Goal: Check status: Check status

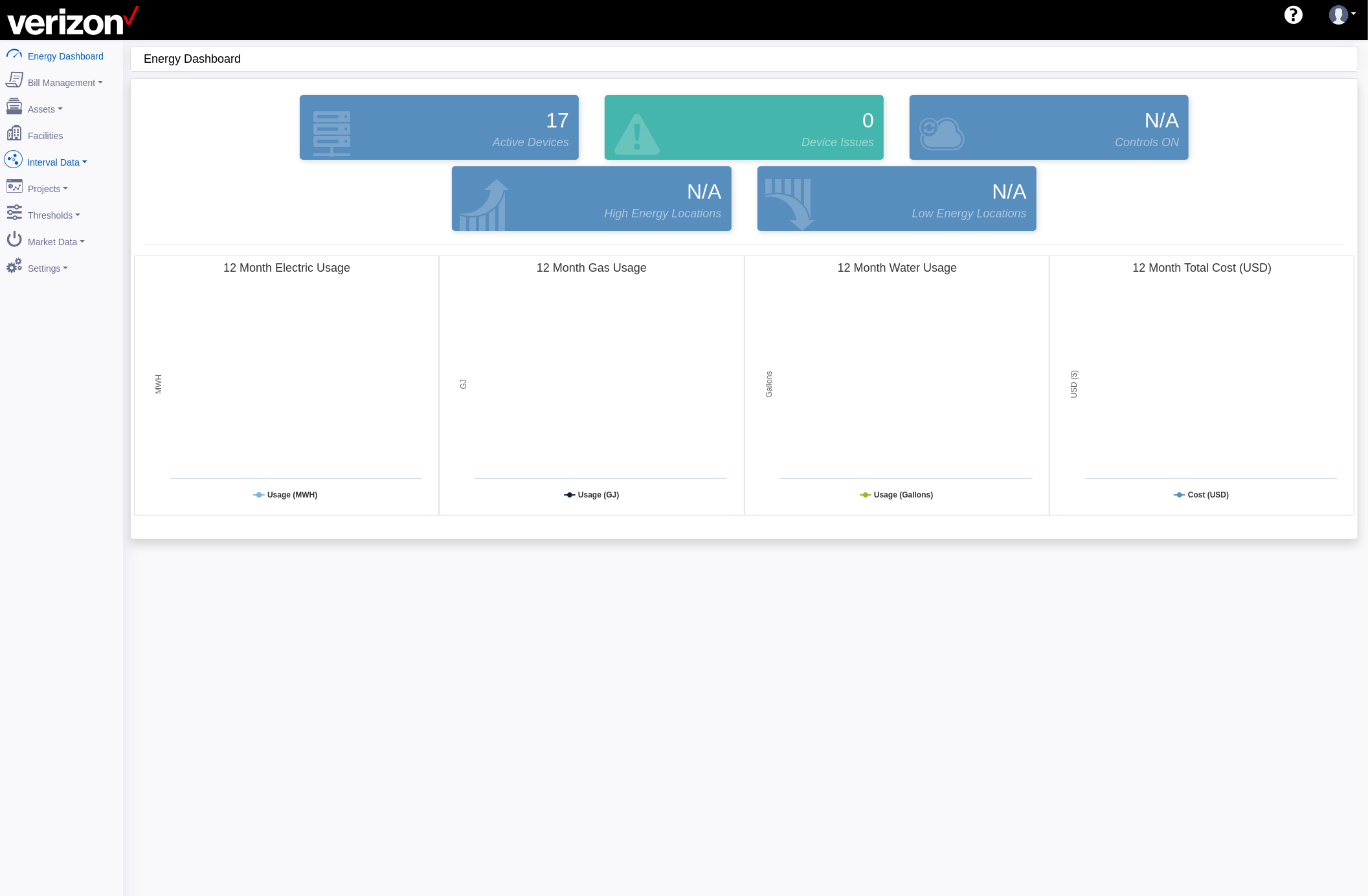
click at [81, 164] on link "Interval Data" at bounding box center [61, 159] width 126 height 27
click at [47, 220] on link "DataView" at bounding box center [61, 231] width 126 height 24
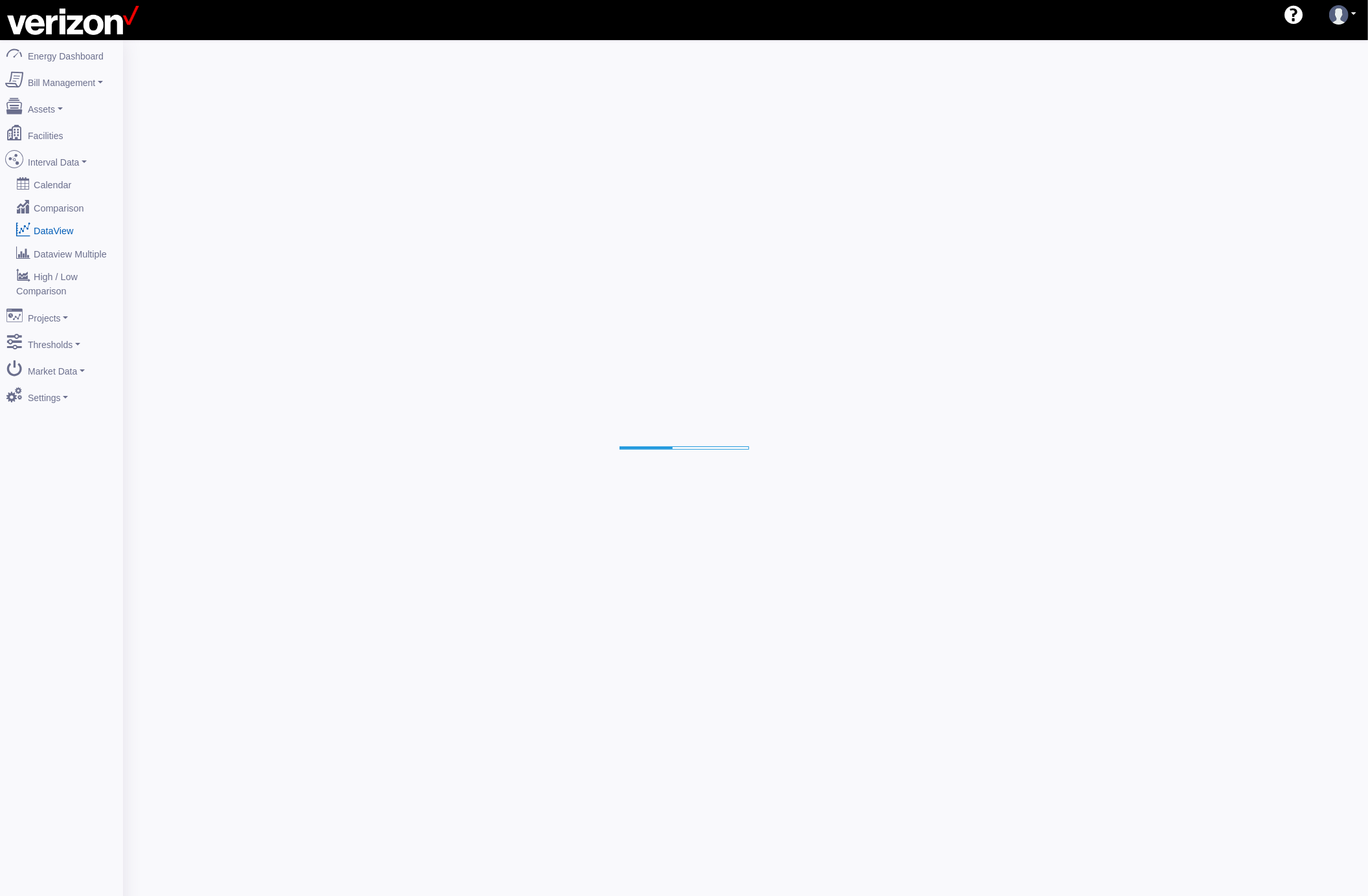
select select "25"
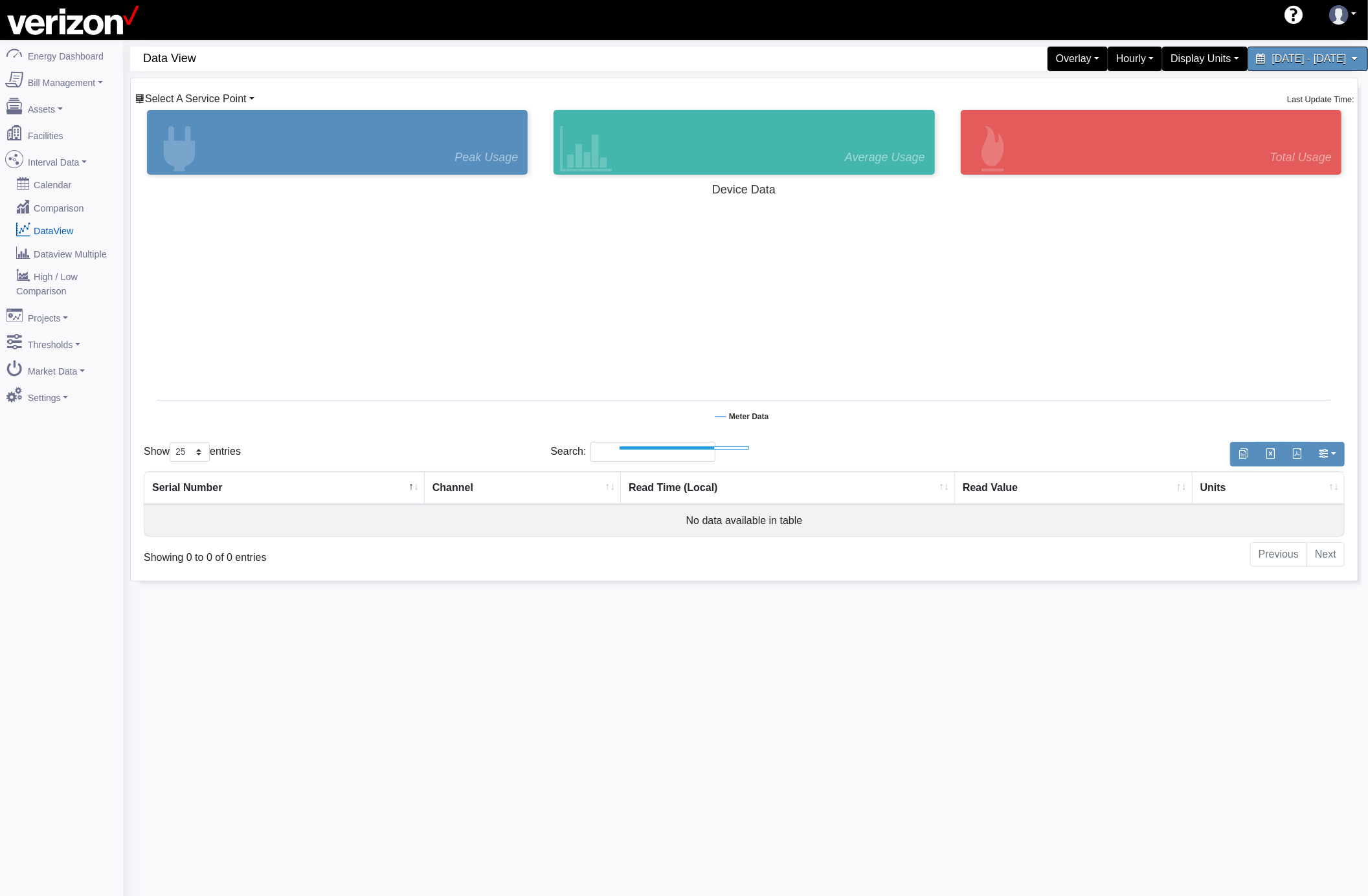
click at [234, 96] on span "Select A Service Point" at bounding box center [196, 99] width 102 height 11
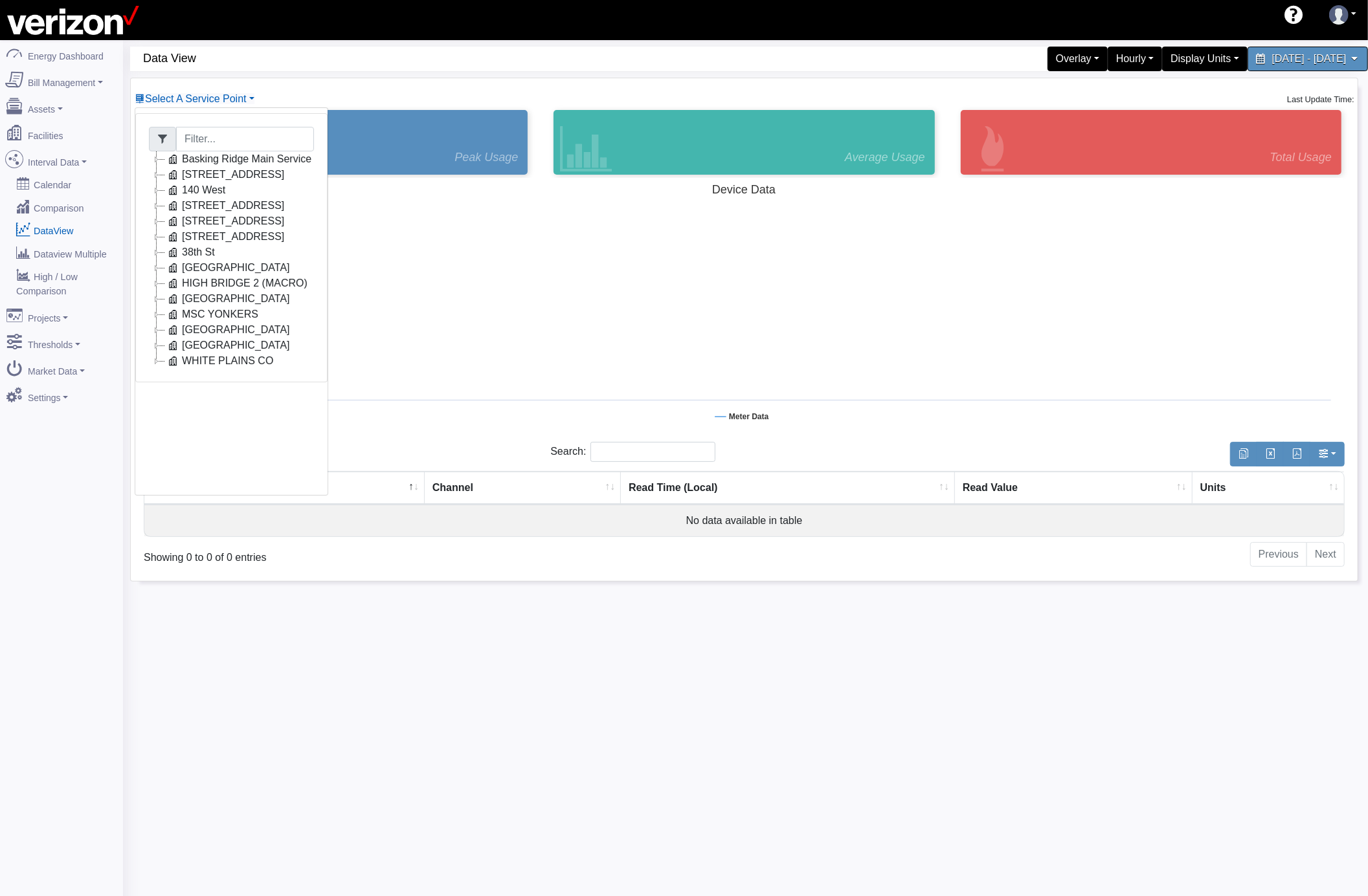
click at [154, 188] on icon at bounding box center [156, 190] width 16 height 16
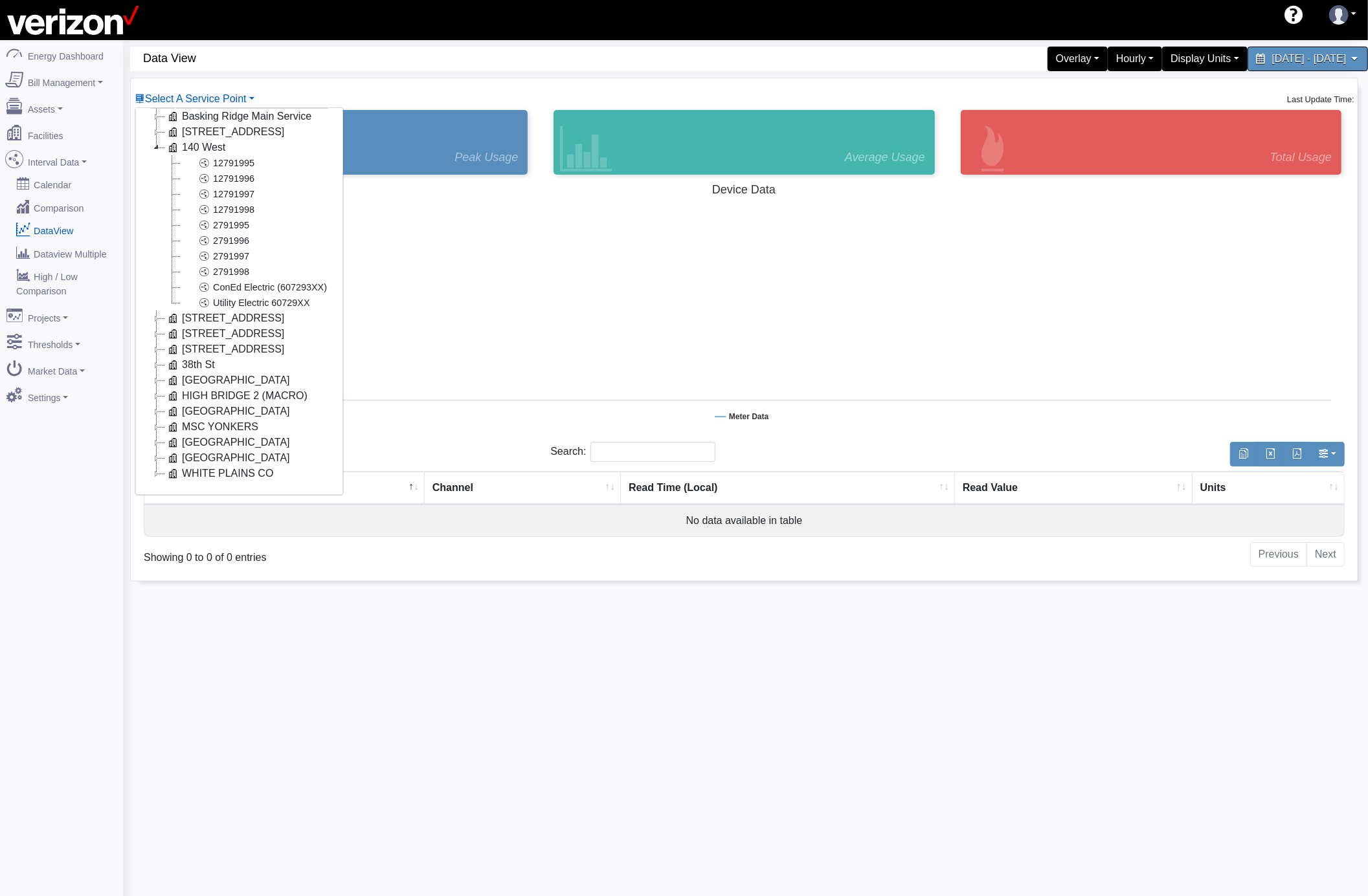
scroll to position [62, 0]
click at [154, 306] on icon at bounding box center [156, 313] width 16 height 16
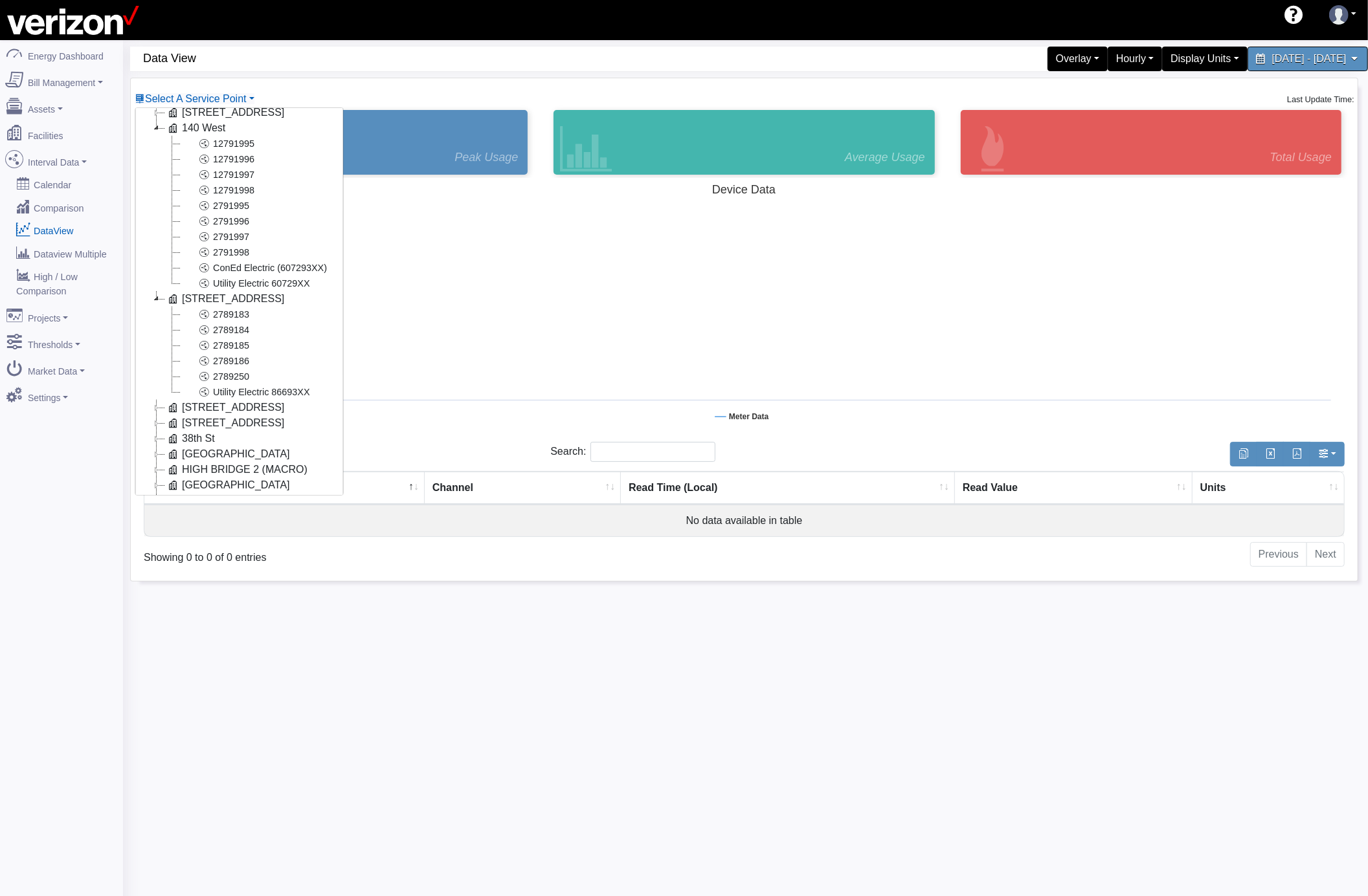
click at [154, 302] on icon at bounding box center [156, 299] width 16 height 16
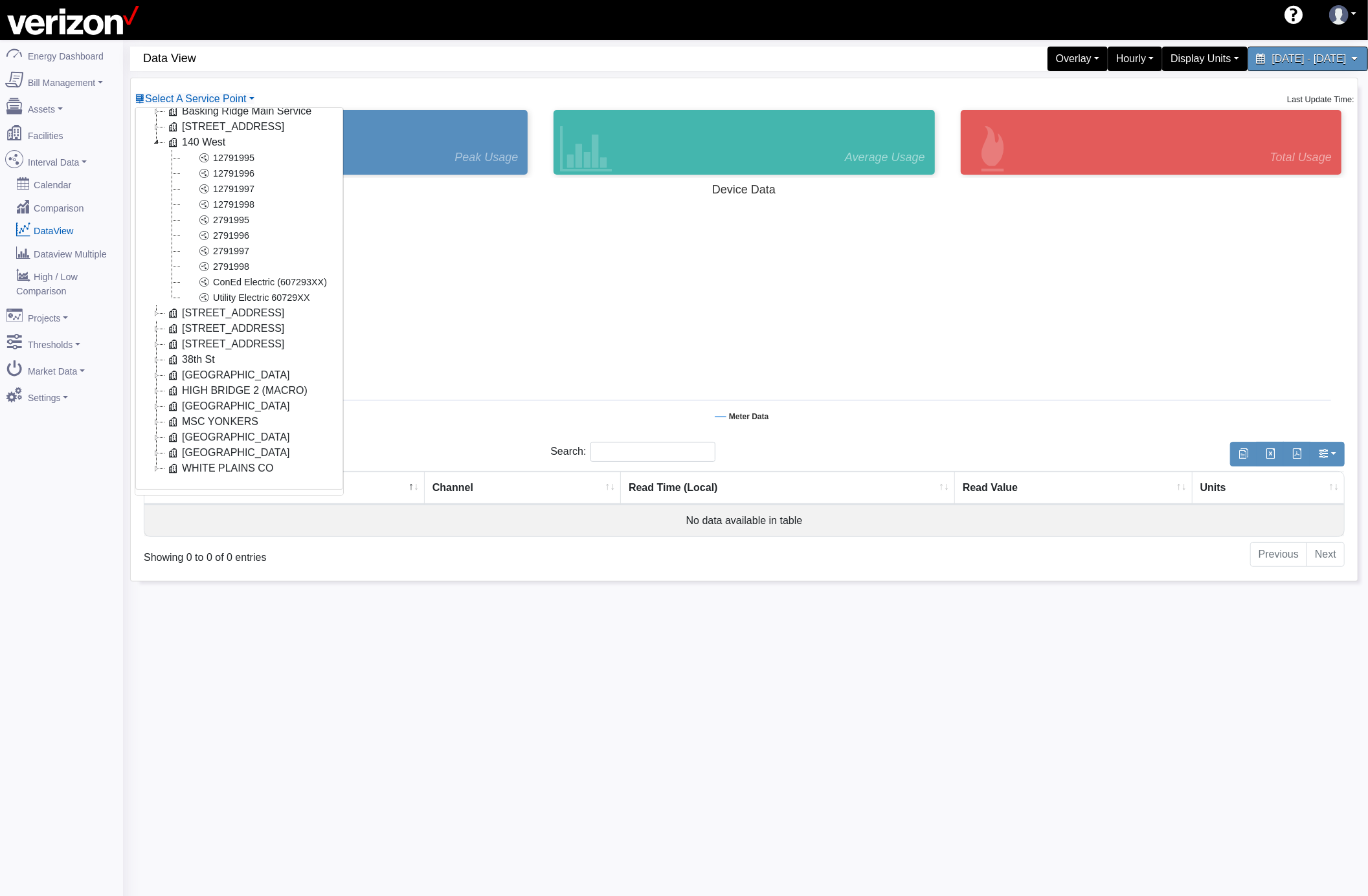
click at [156, 414] on icon at bounding box center [156, 422] width 16 height 16
click at [243, 418] on link "81375310000" at bounding box center [226, 423] width 92 height 16
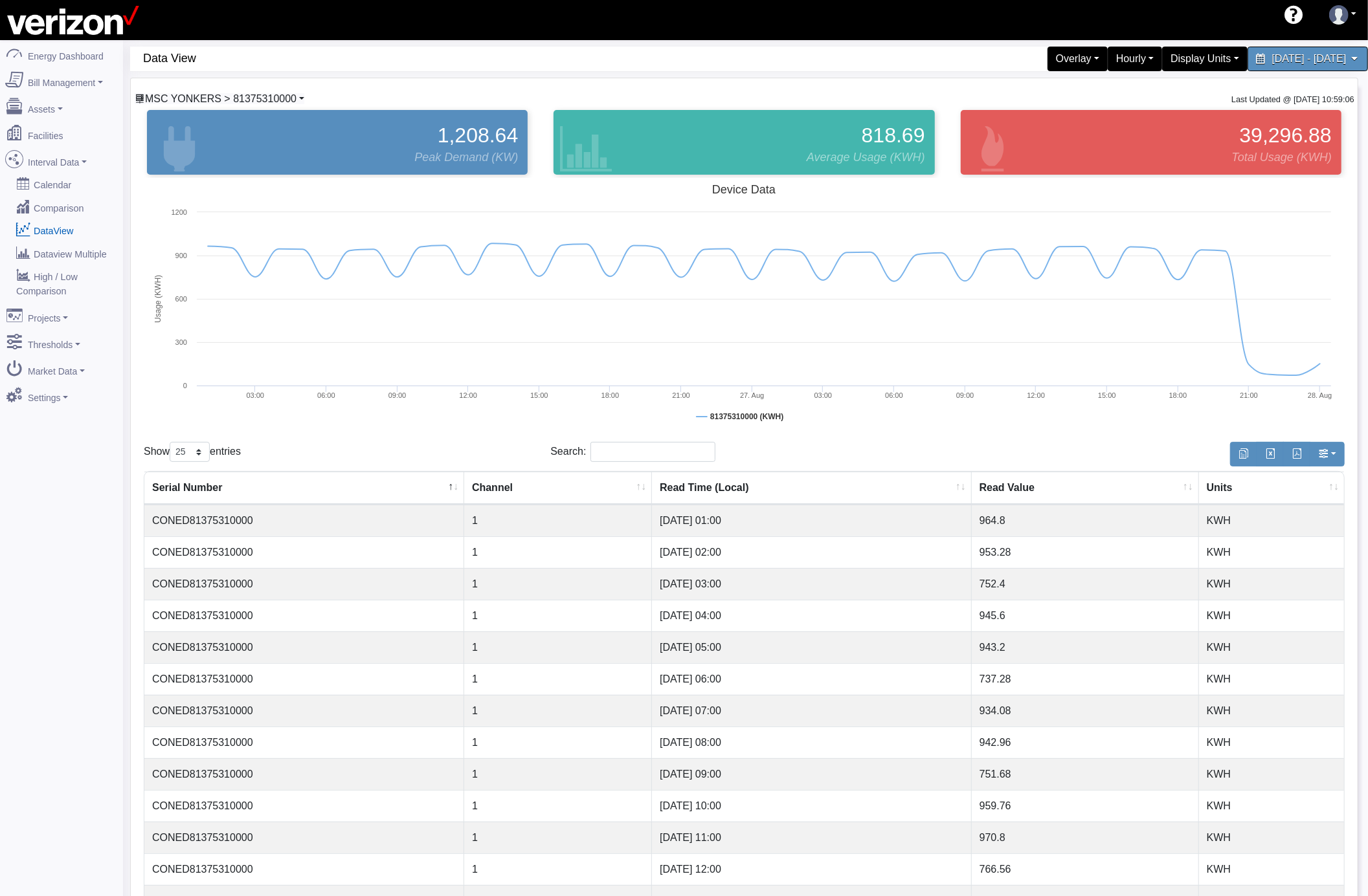
click at [293, 102] on link "MSC YONKERS > 81375310000" at bounding box center [219, 99] width 170 height 11
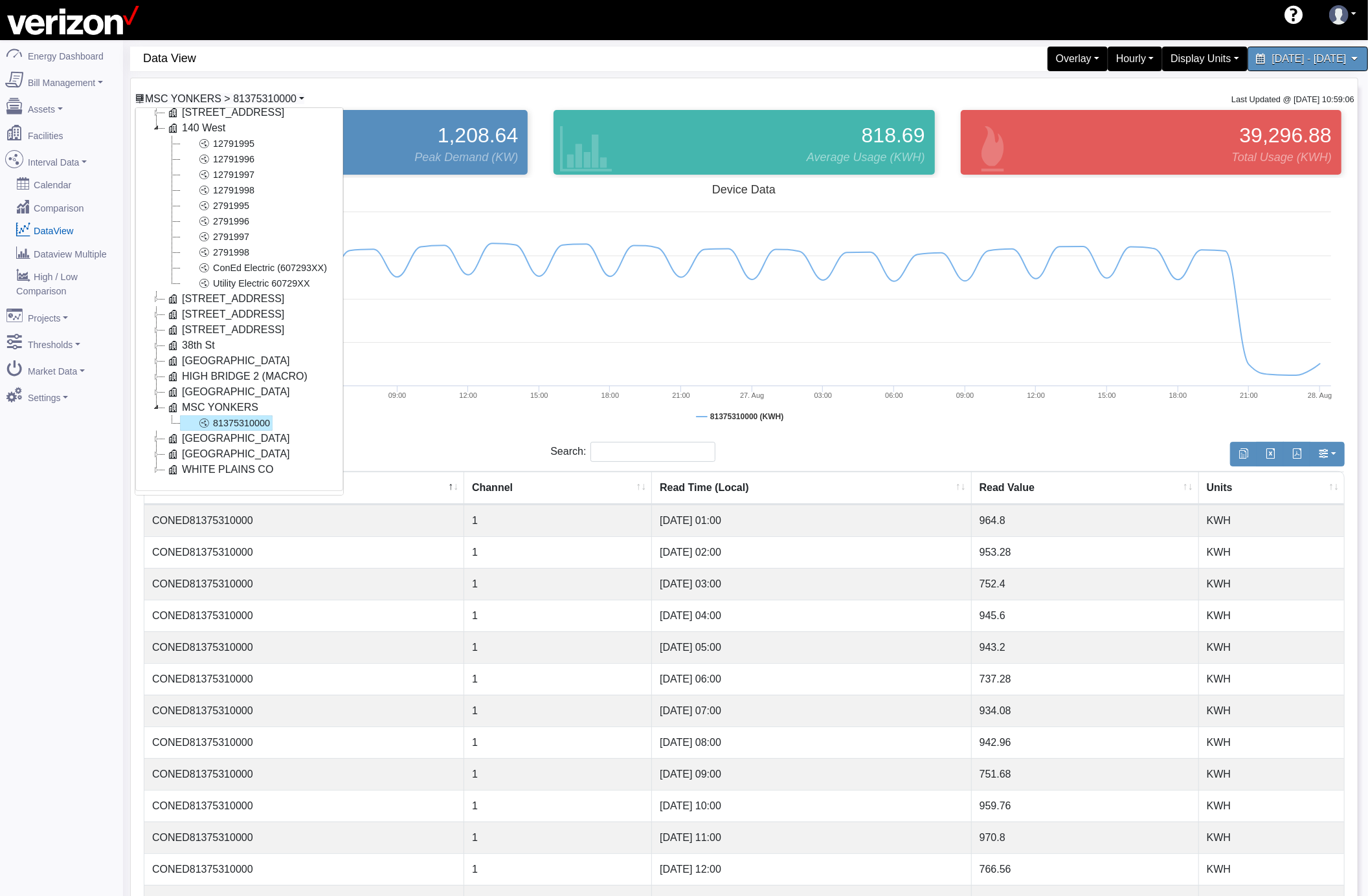
click at [293, 102] on link "MSC YONKERS > 81375310000" at bounding box center [219, 99] width 170 height 11
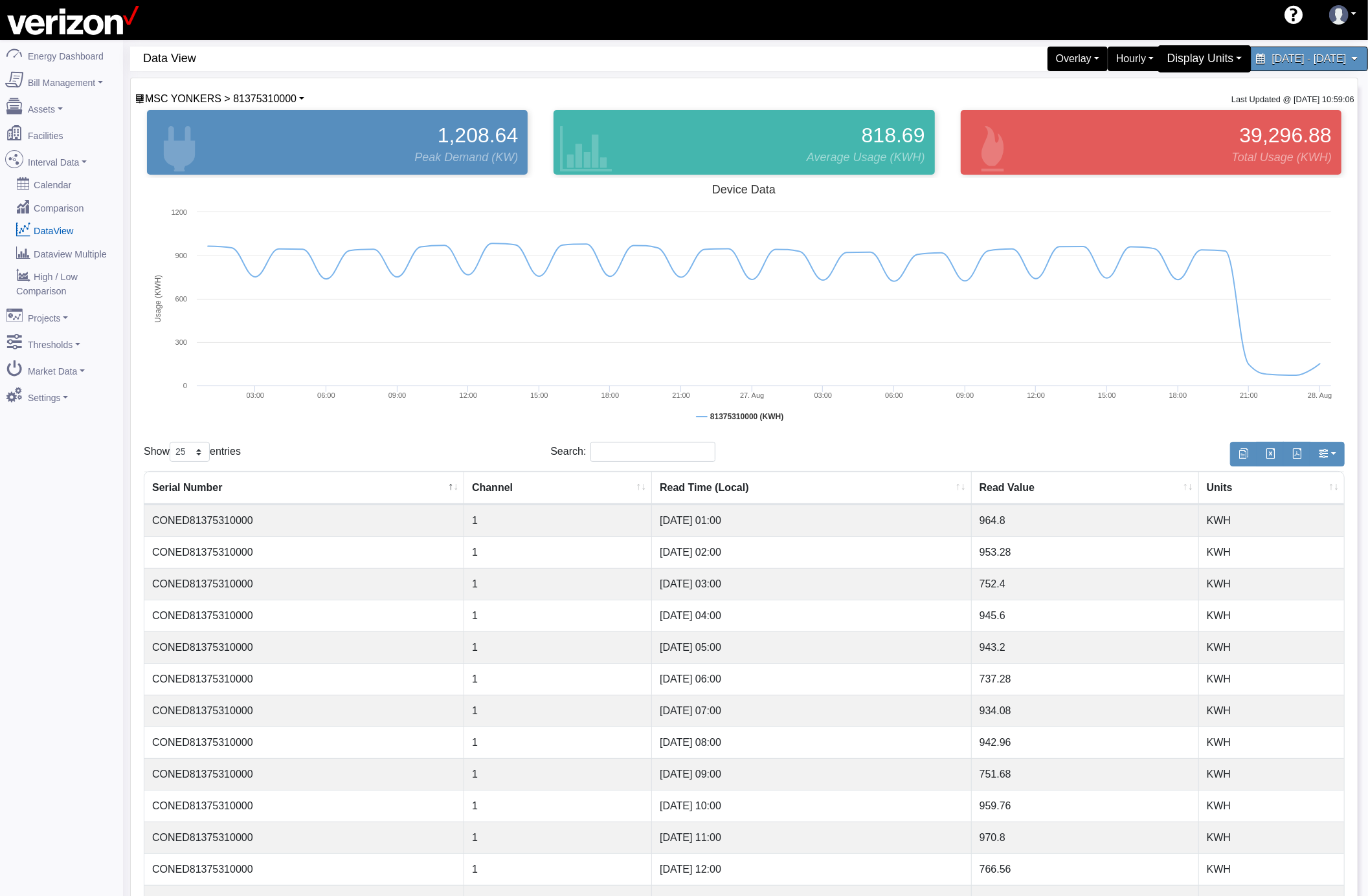
click at [1158, 57] on div "Display Units" at bounding box center [1205, 58] width 94 height 27
click at [1148, 84] on link "kW" at bounding box center [1198, 90] width 102 height 21
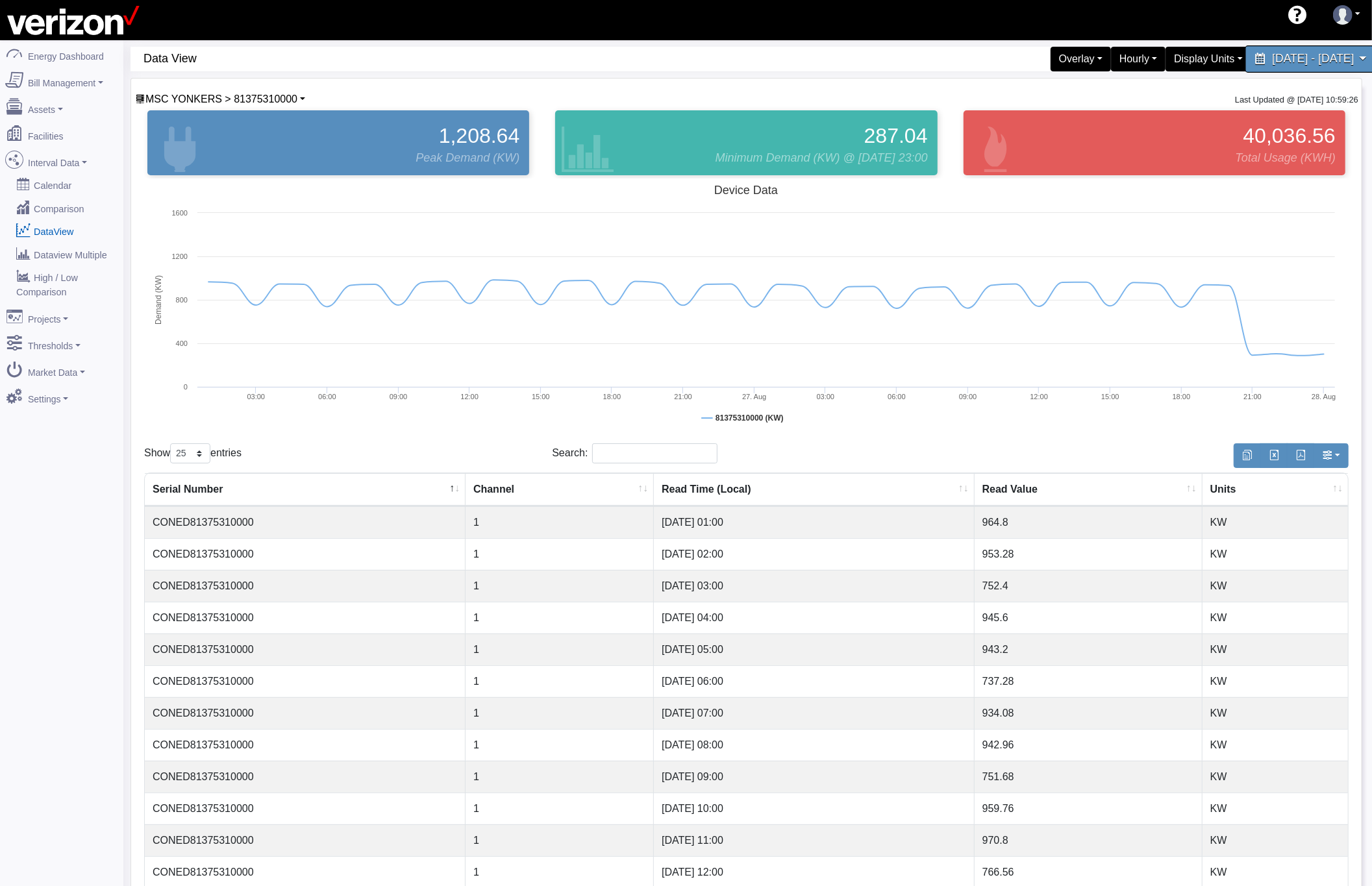
click at [1244, 51] on div "[DATE] - [DATE]" at bounding box center [1311, 59] width 133 height 27
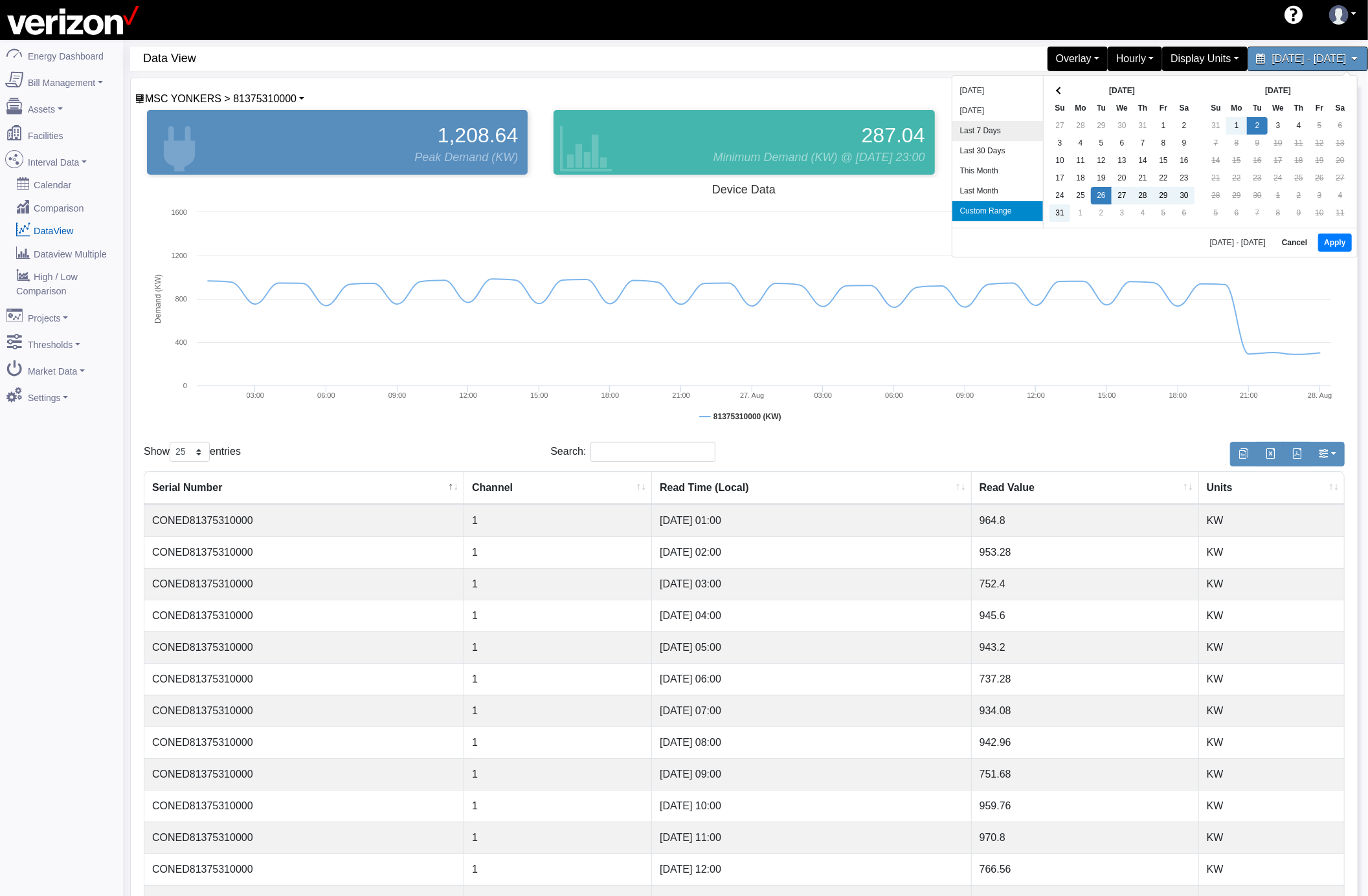
click at [997, 132] on li "Last 7 Days" at bounding box center [998, 130] width 91 height 20
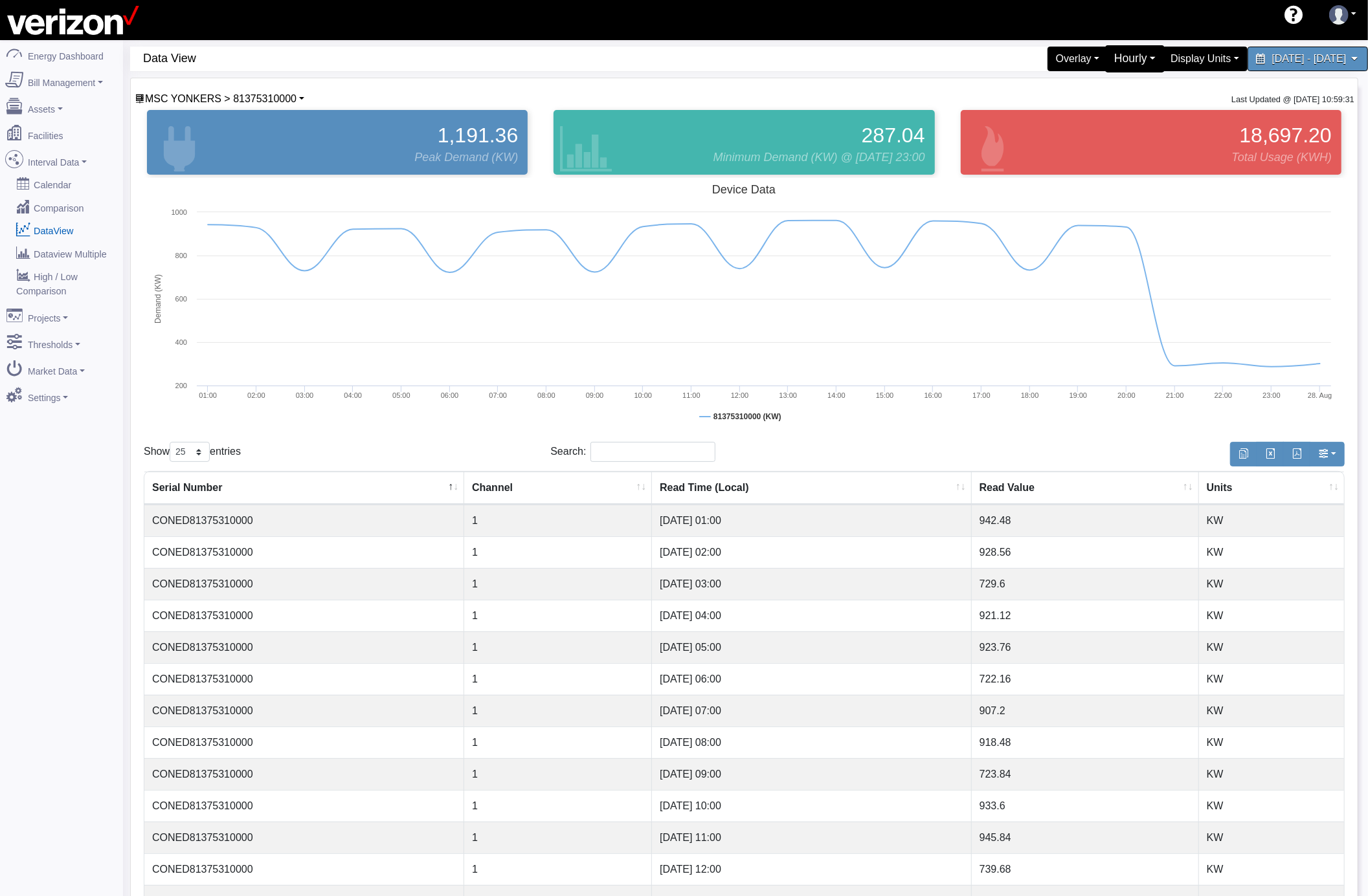
click at [1105, 66] on div "Hourly" at bounding box center [1135, 58] width 60 height 27
click at [1063, 127] on link "15 Minute" at bounding box center [1114, 131] width 102 height 21
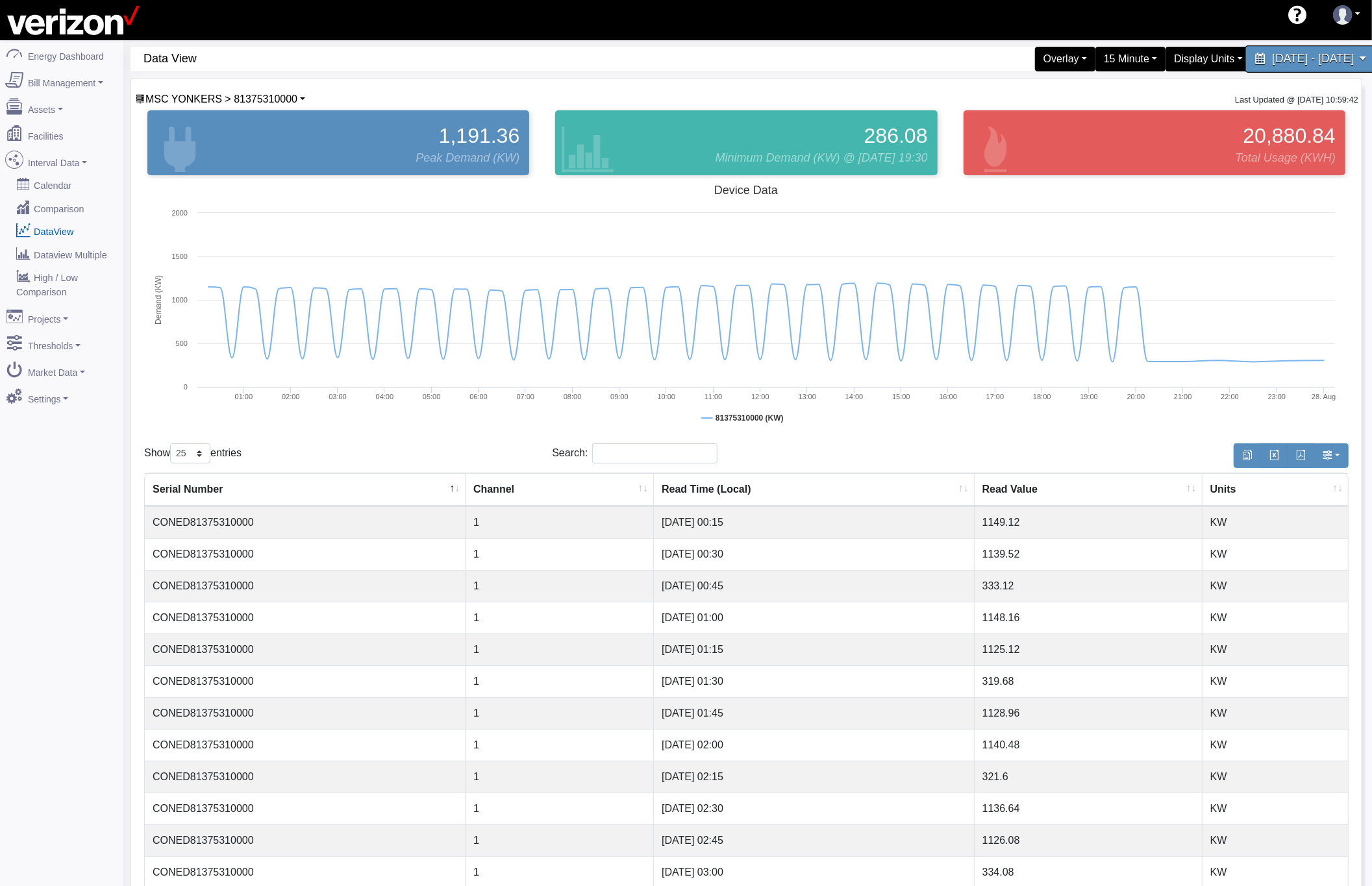
click at [1272, 65] on span "[DATE] - [DATE]" at bounding box center [1313, 59] width 82 height 13
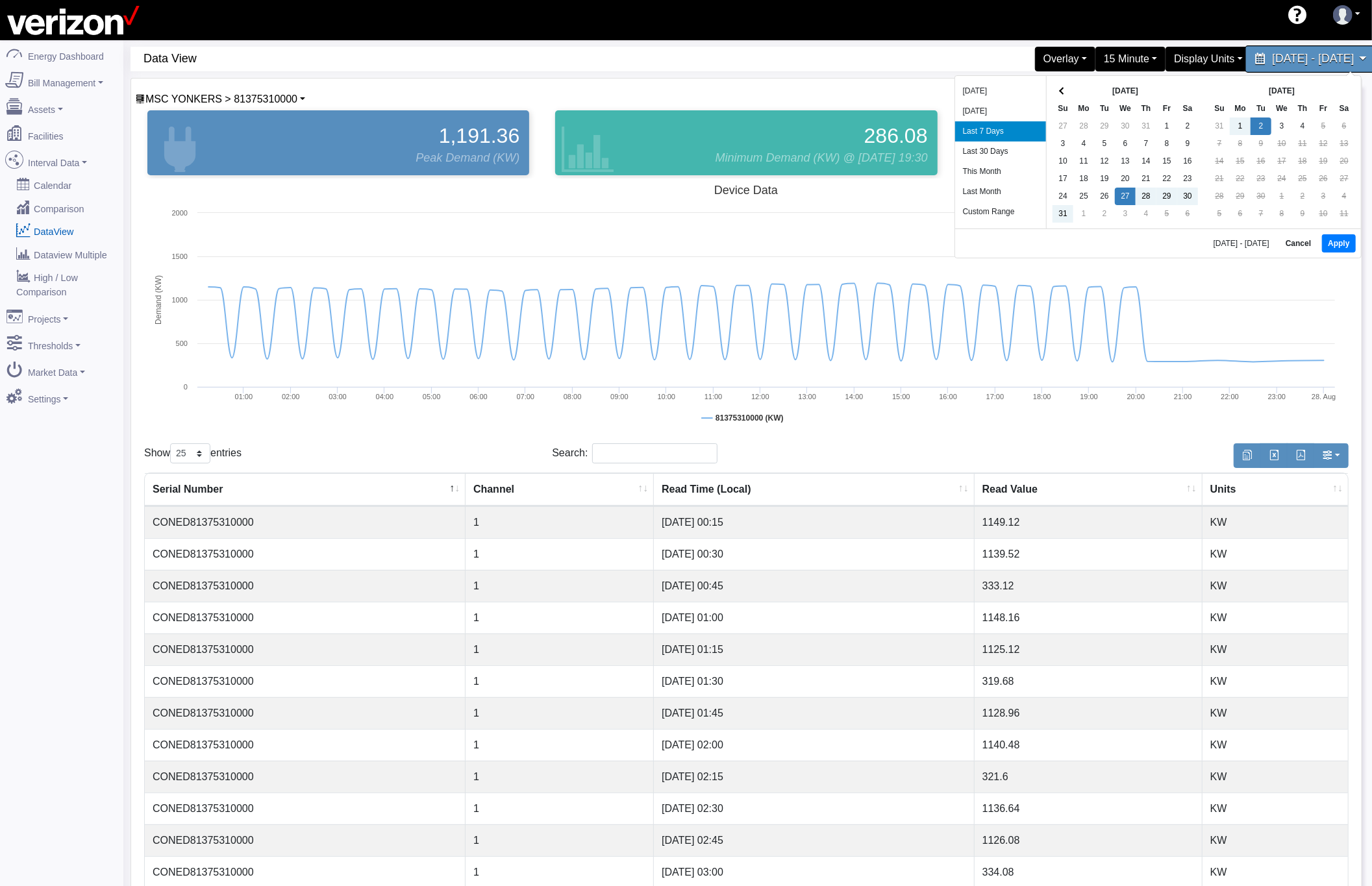
click at [1272, 65] on span "[DATE] - [DATE]" at bounding box center [1313, 59] width 82 height 13
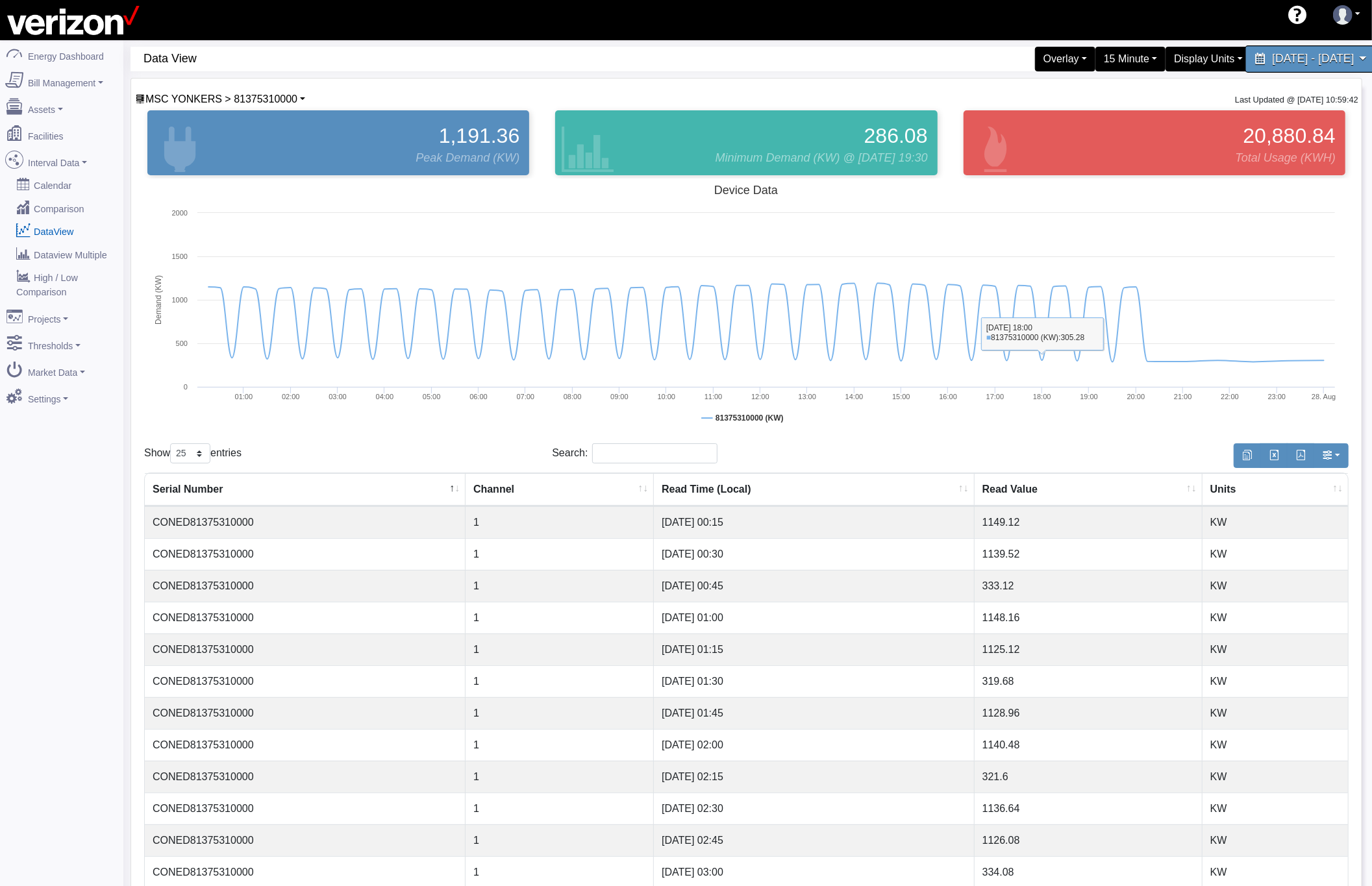
click at [1272, 55] on span "[DATE] - [DATE]" at bounding box center [1313, 59] width 82 height 13
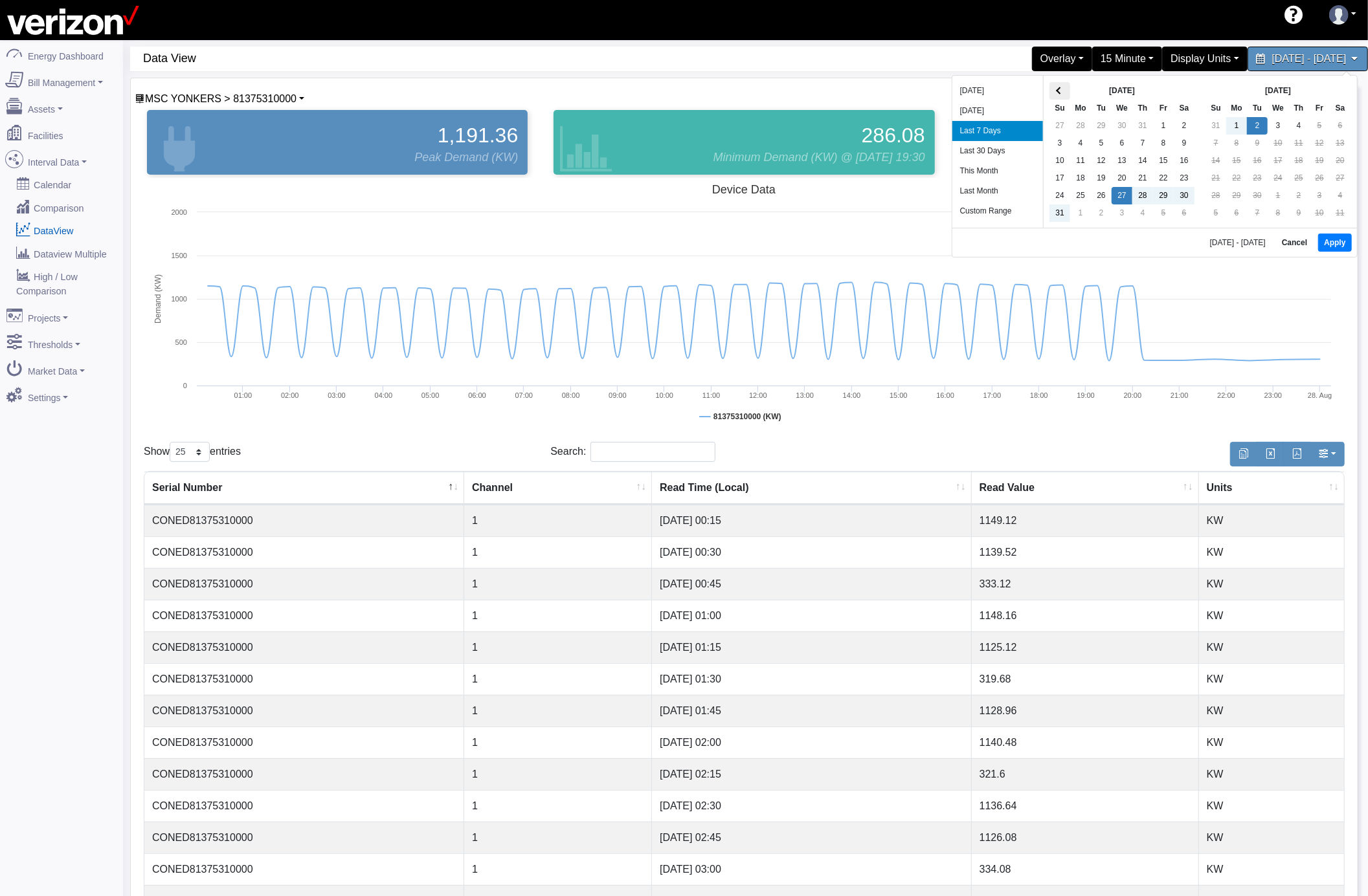
click at [1054, 88] on th at bounding box center [1059, 91] width 21 height 17
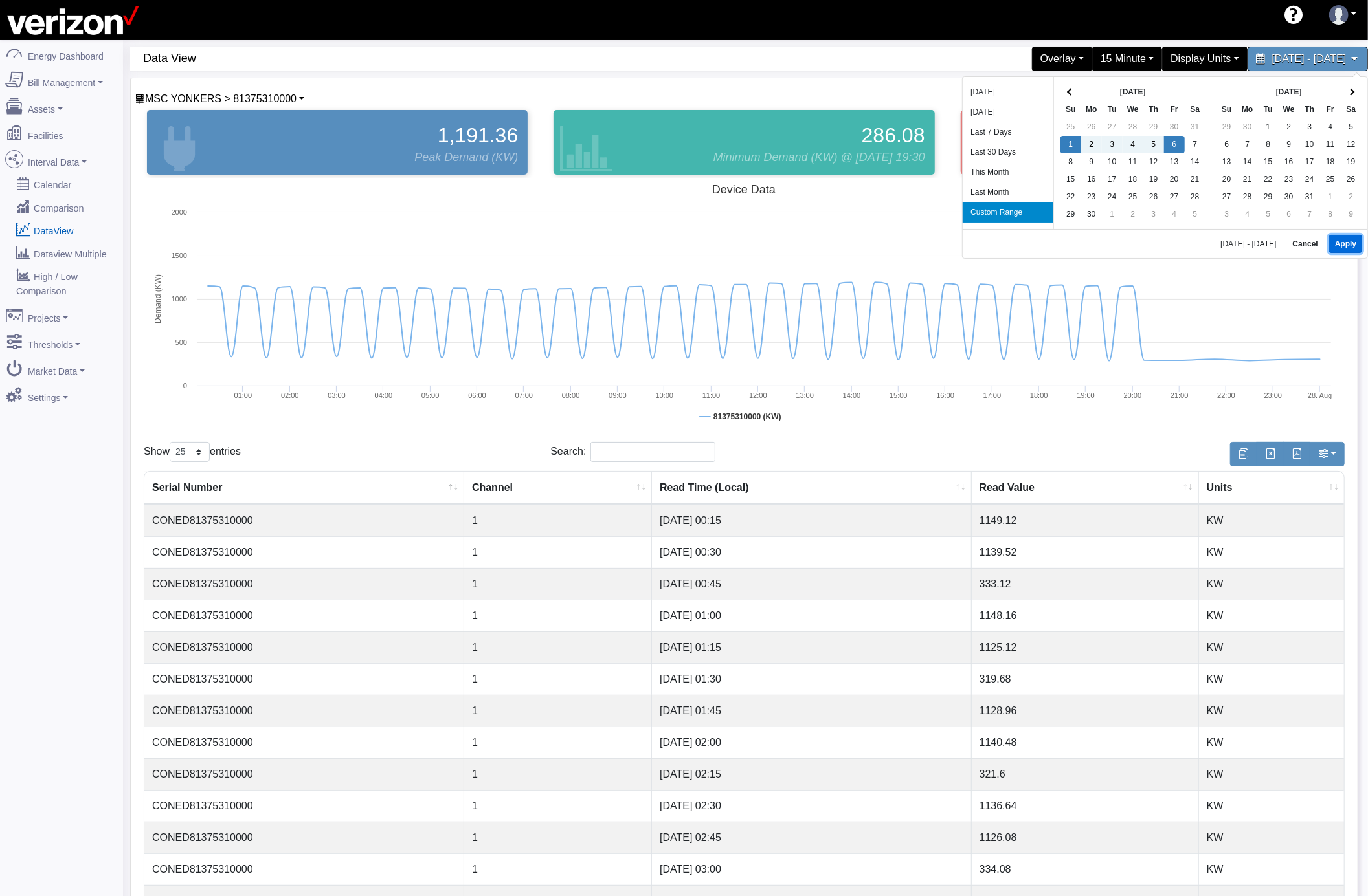
click at [1352, 249] on button "Apply" at bounding box center [1346, 243] width 33 height 18
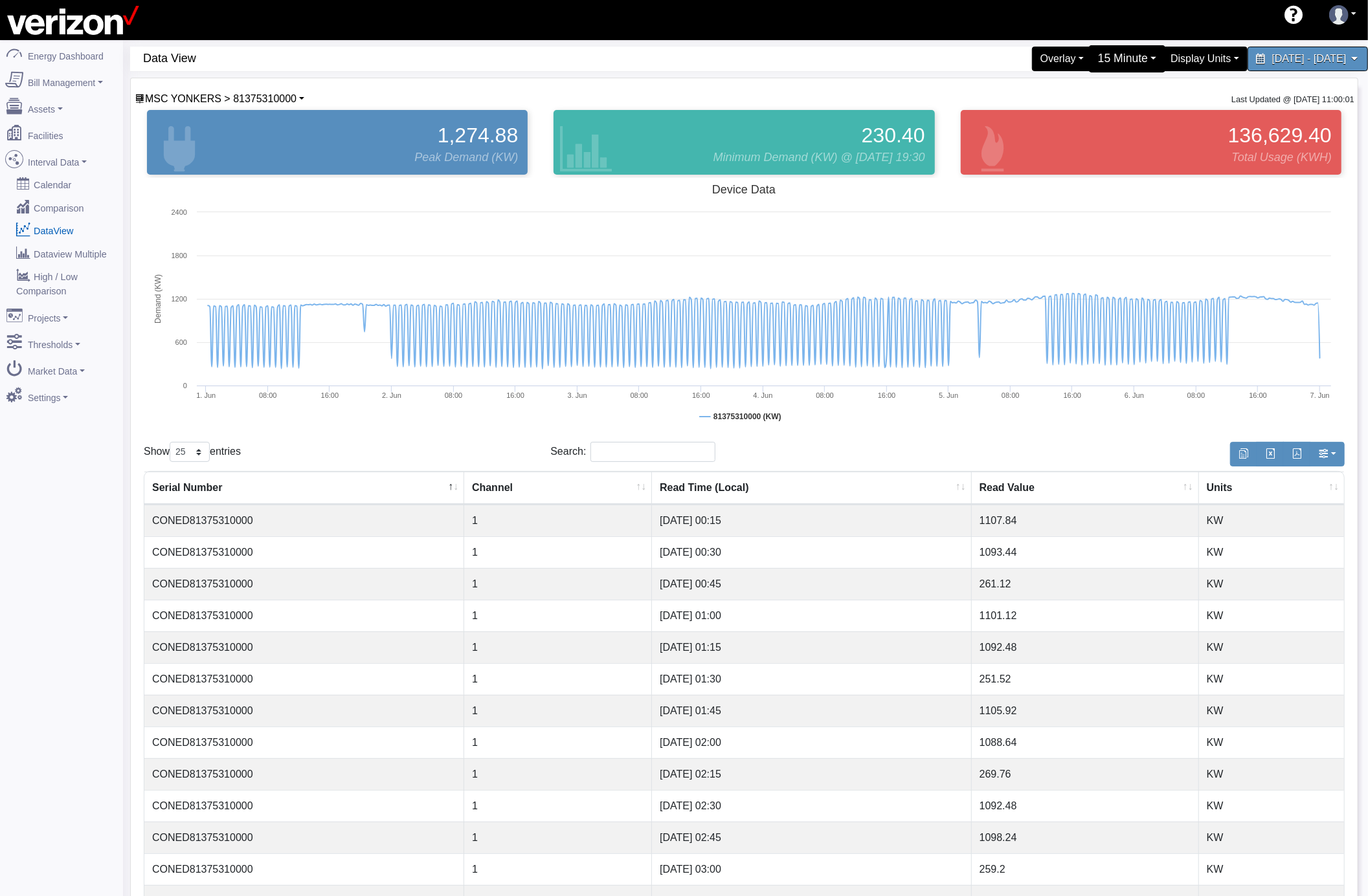
click at [1088, 61] on div "15 Minute" at bounding box center [1127, 58] width 77 height 27
click at [1064, 117] on div "1 Minute 5 Minute 15 Minute Hourly Daily" at bounding box center [1115, 131] width 103 height 115
click at [1088, 47] on div "15 Minute" at bounding box center [1127, 58] width 77 height 27
click at [1064, 148] on link "Hourly" at bounding box center [1114, 152] width 102 height 21
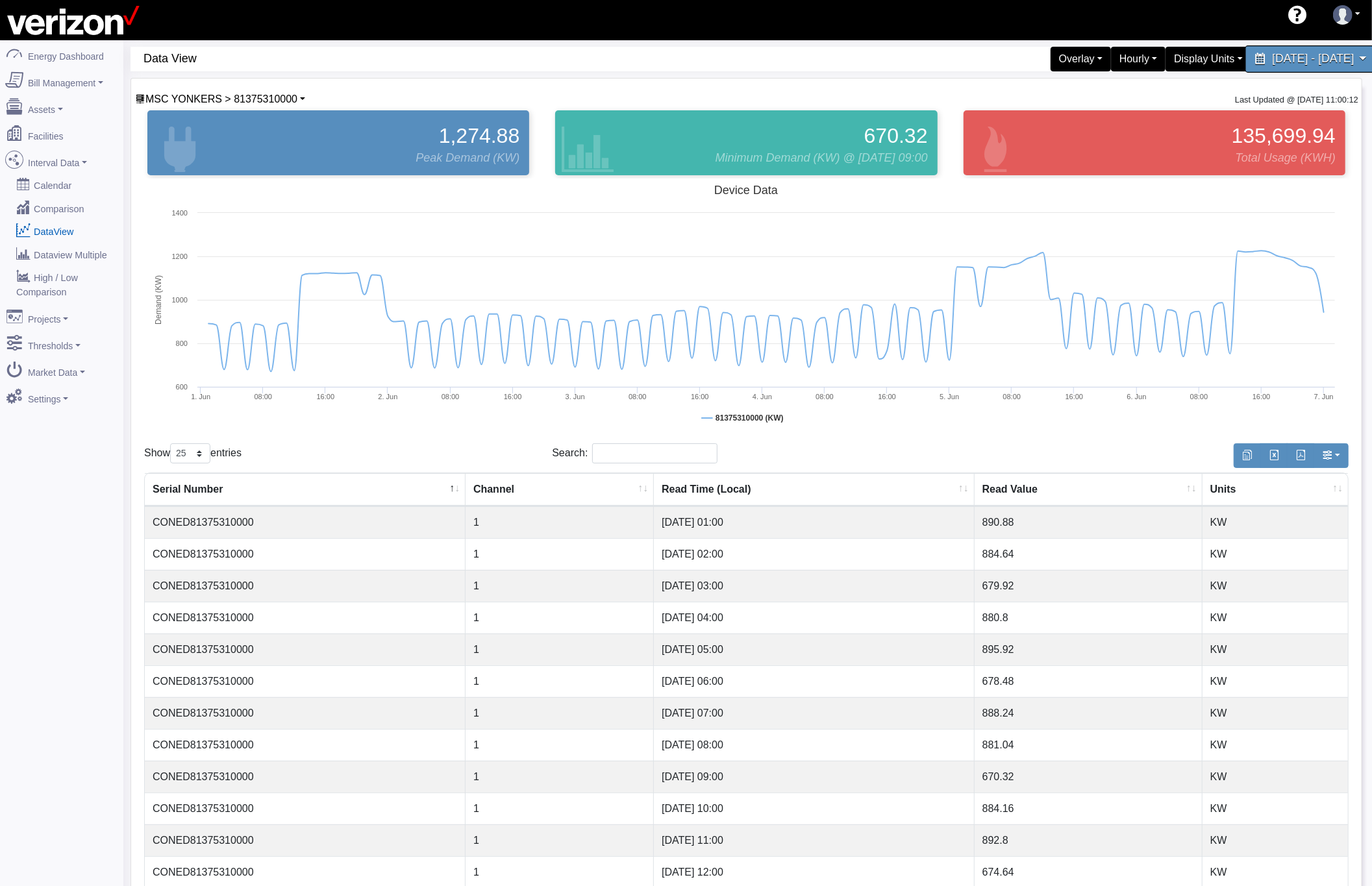
click at [1272, 63] on span "[DATE] - [DATE]" at bounding box center [1313, 59] width 82 height 13
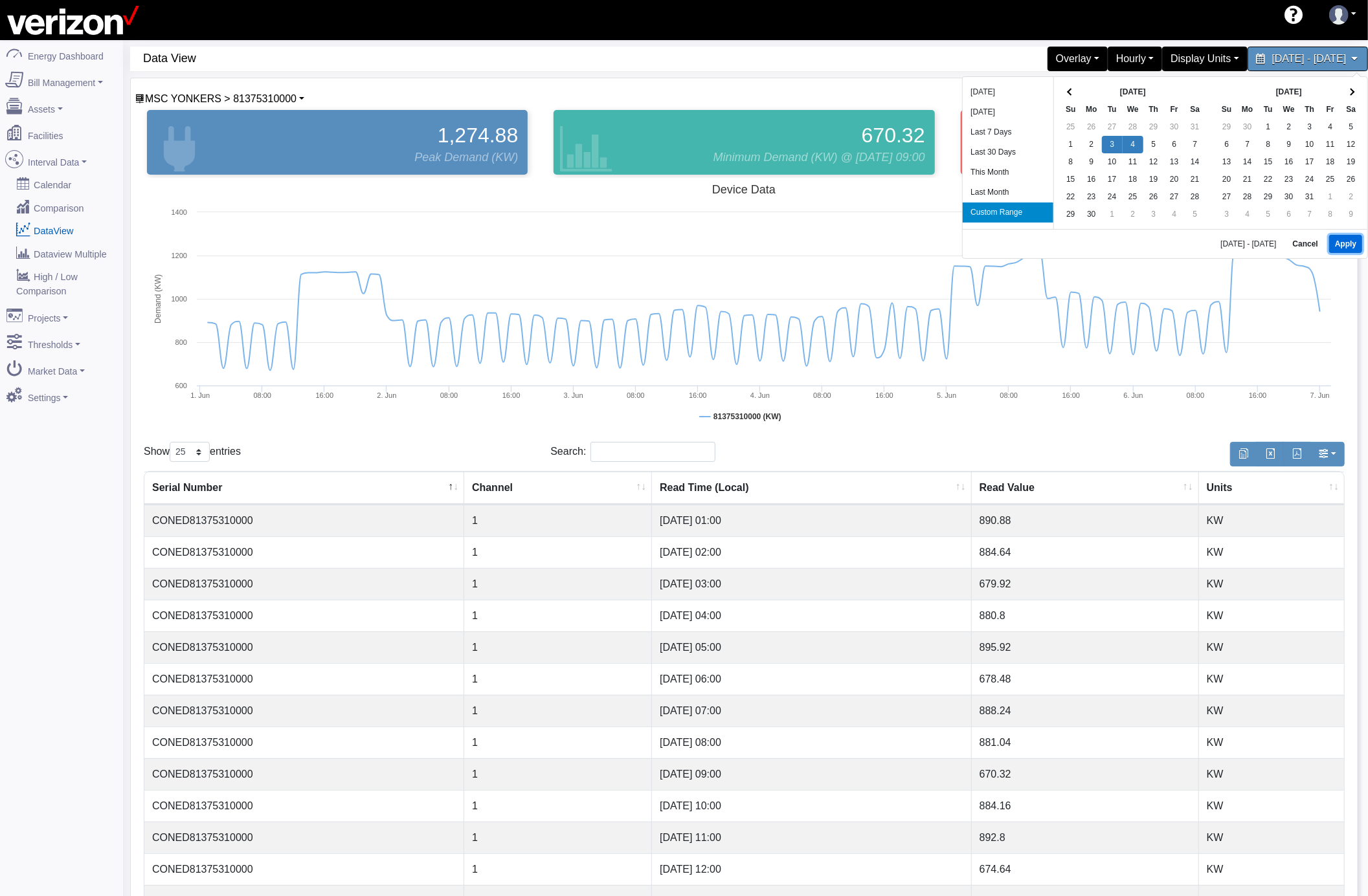
click at [1334, 244] on button "Apply" at bounding box center [1346, 243] width 33 height 18
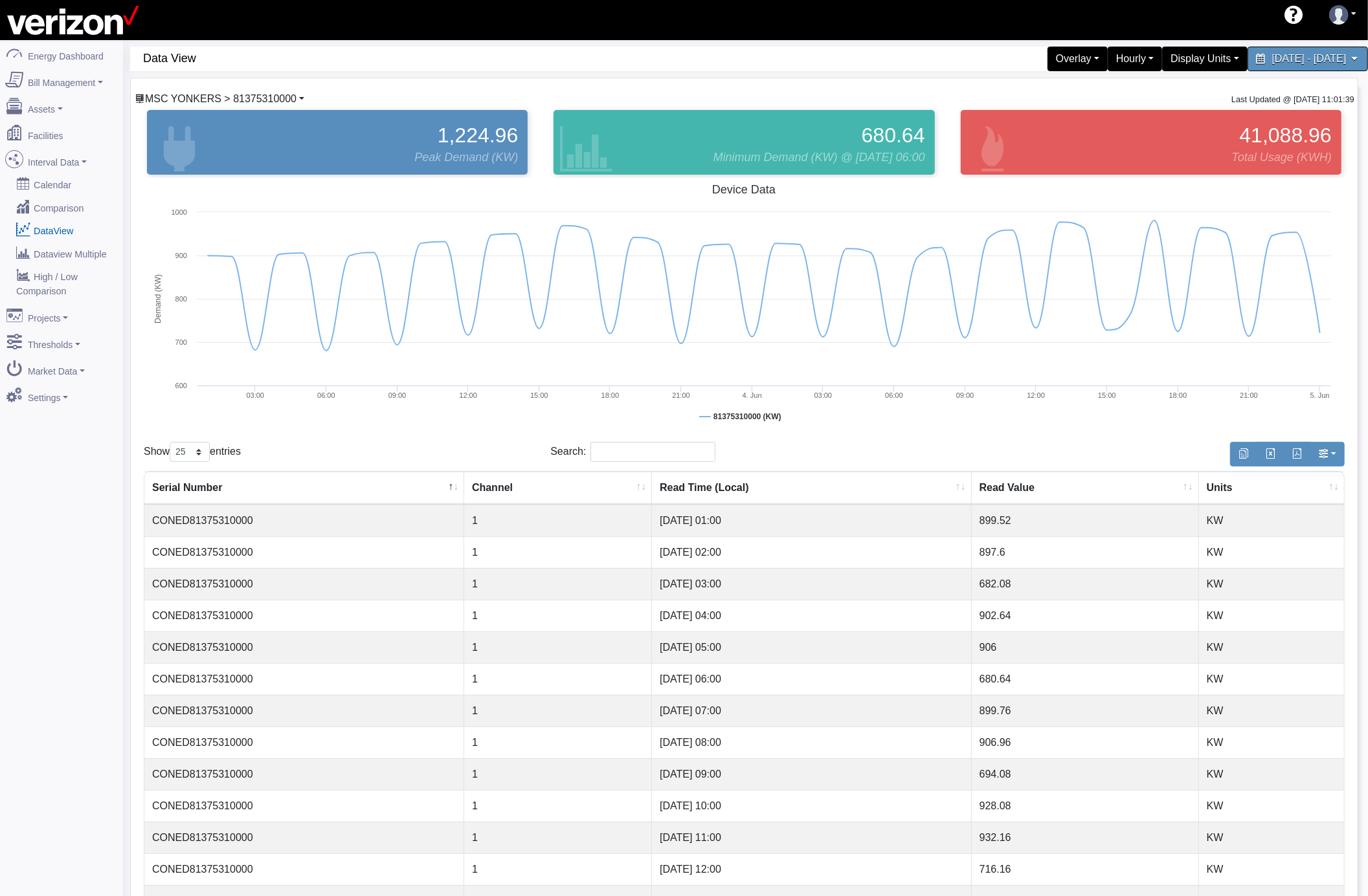
click at [269, 99] on span "MSC YONKERS > 81375310000" at bounding box center [221, 99] width 152 height 11
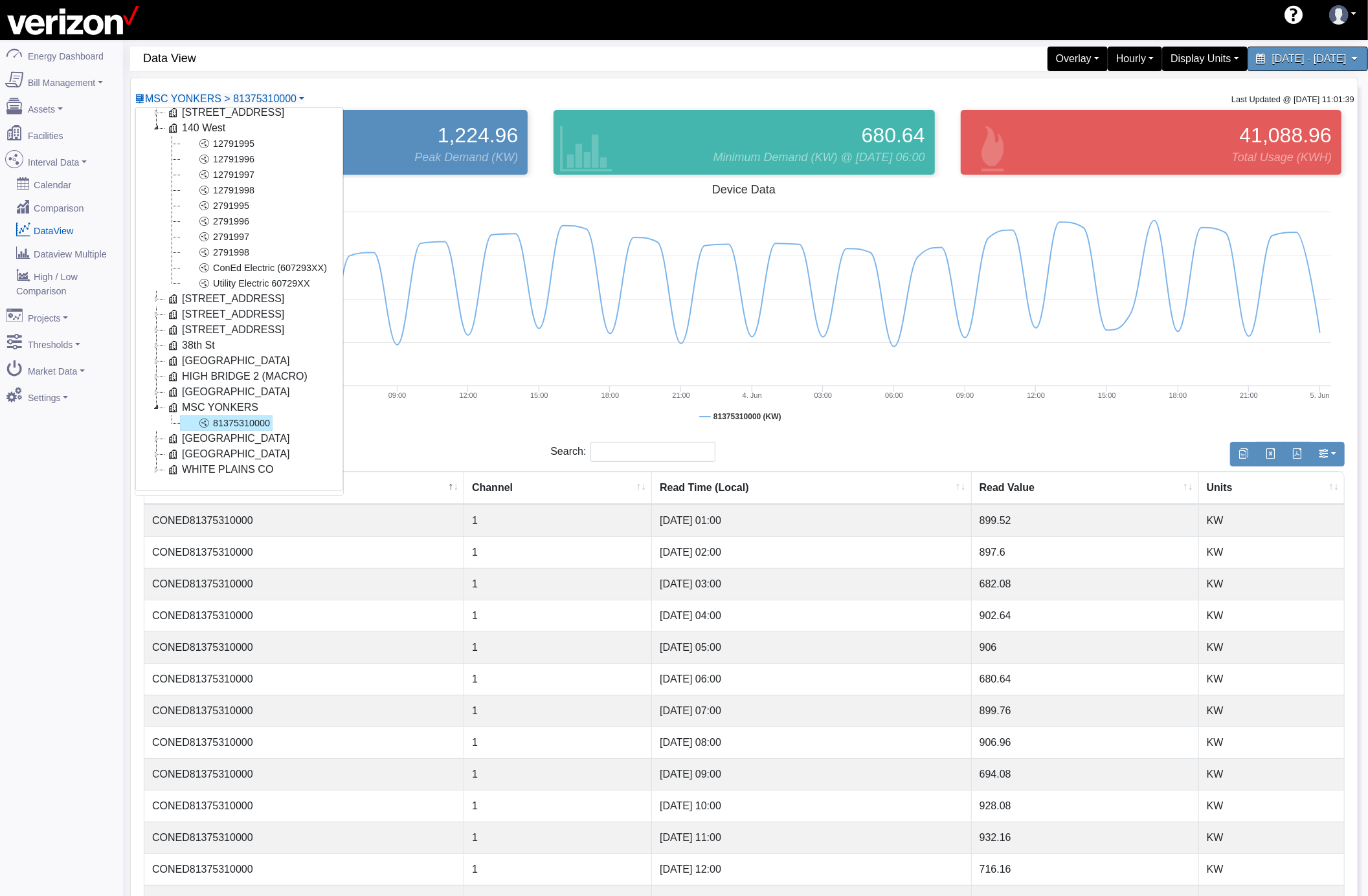
click at [158, 332] on icon at bounding box center [156, 330] width 16 height 16
click at [92, 446] on nav "Energy Dashboard Bill Management Dashboard Utility Bills Reports Assets Devices…" at bounding box center [62, 695] width 123 height 1309
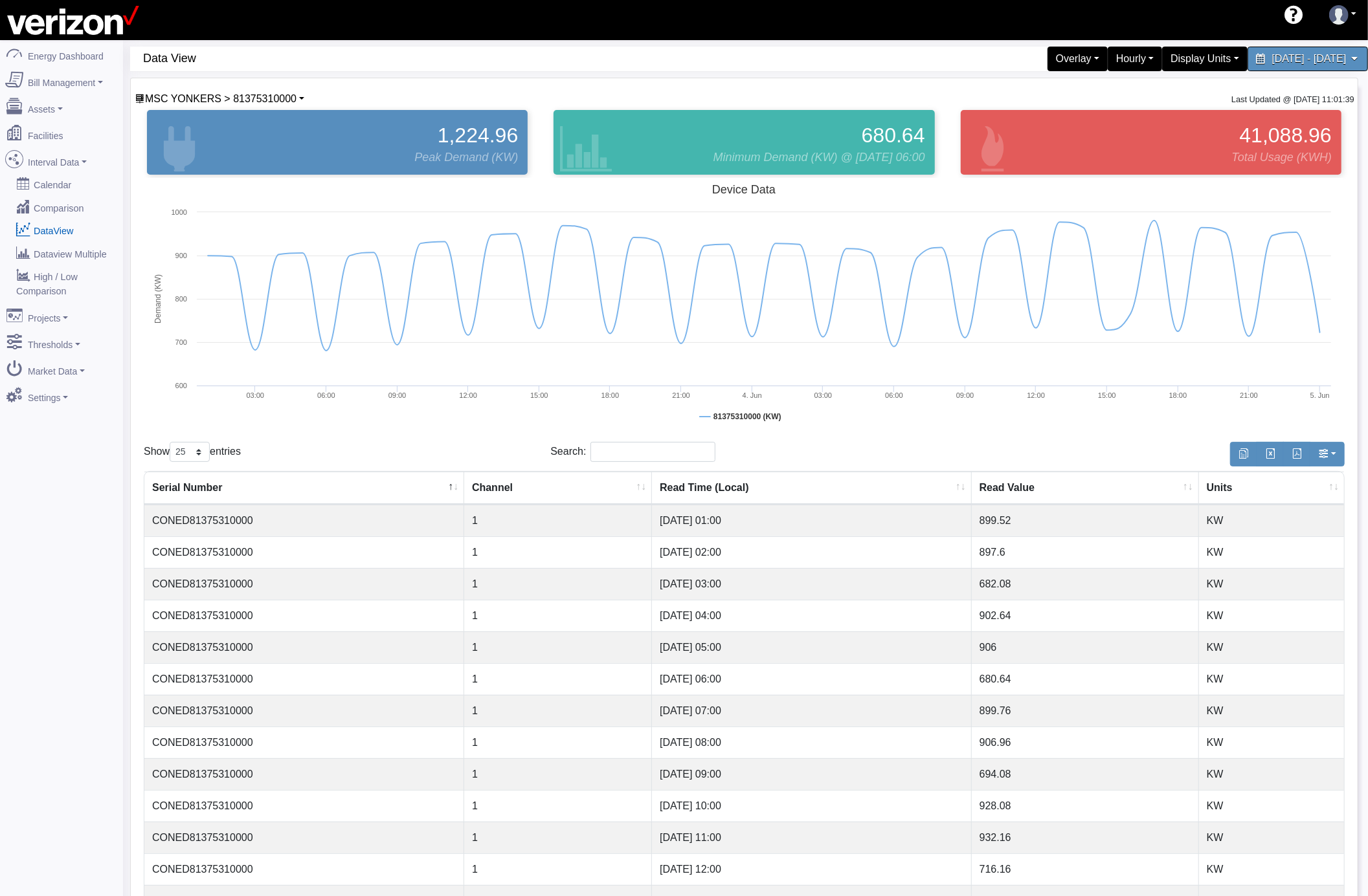
click at [276, 92] on div "MSC YONKERS > 81375310000 Basking Ridge Main Service [STREET_ADDRESS] 12791995 …" at bounding box center [220, 99] width 171 height 16
click at [275, 99] on span "MSC YONKERS > 81375310000" at bounding box center [221, 99] width 152 height 11
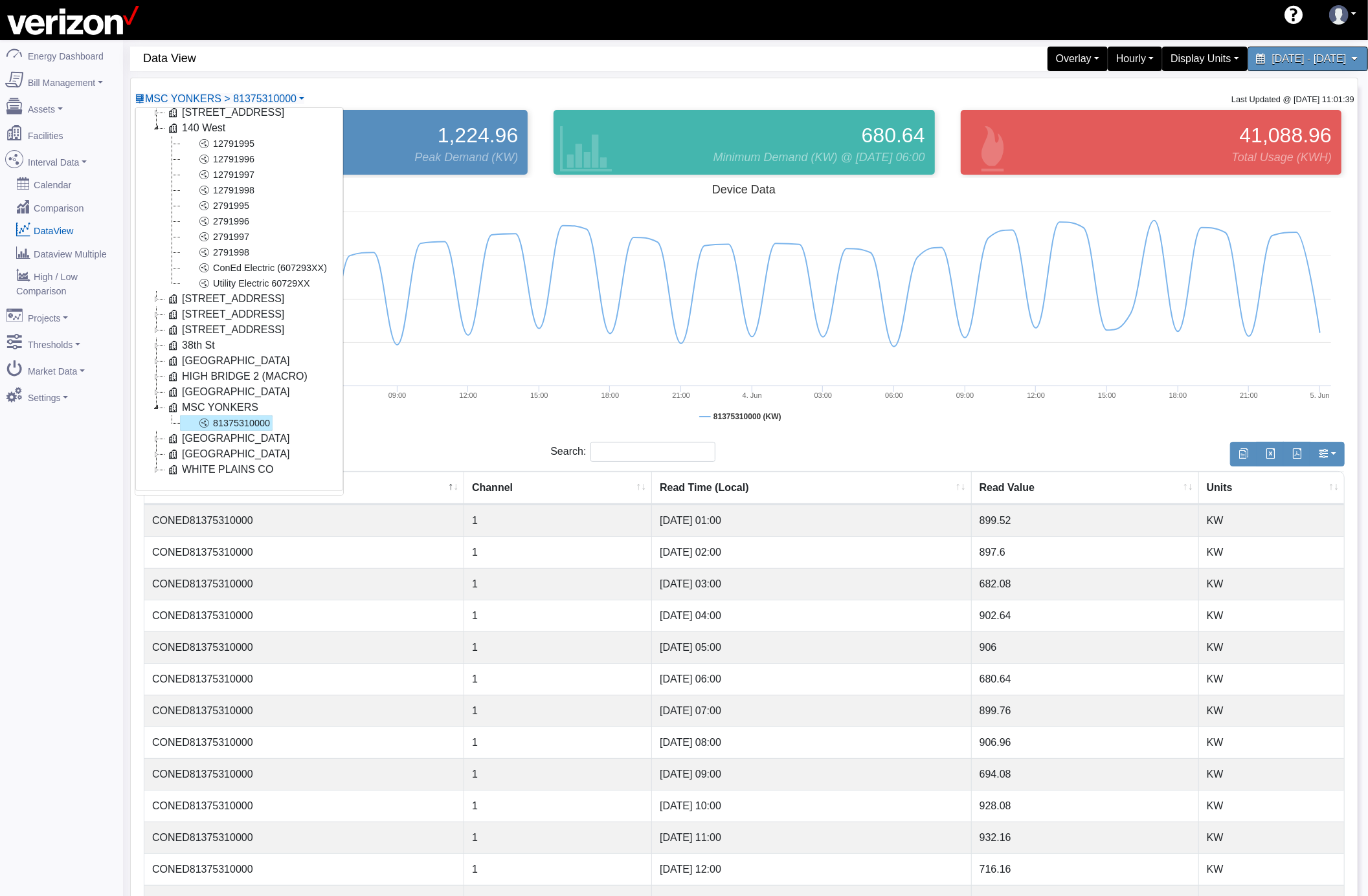
click at [156, 439] on icon at bounding box center [156, 439] width 16 height 16
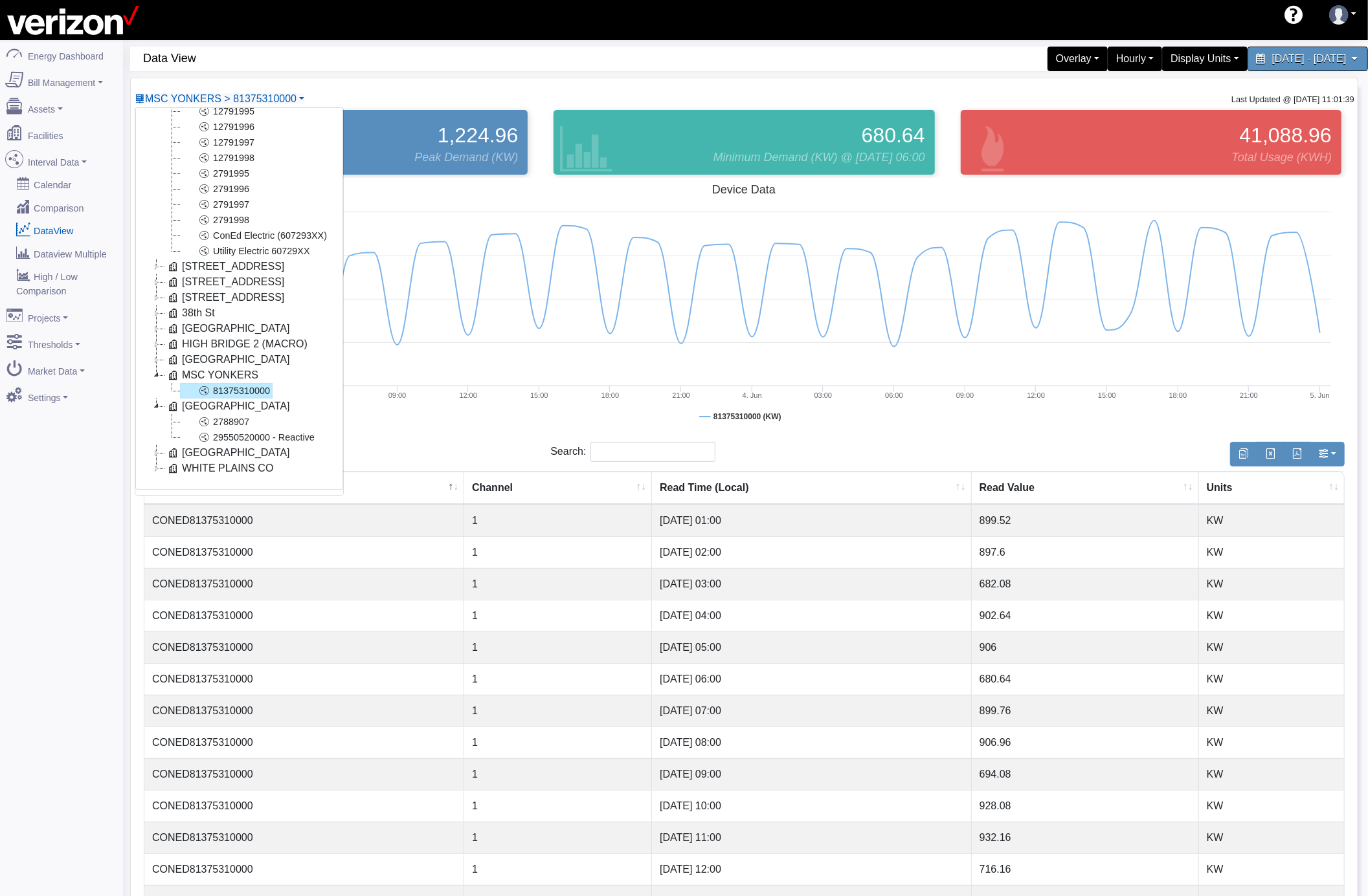
scroll to position [109, 0]
click at [237, 414] on link "2788907" at bounding box center [216, 422] width 72 height 16
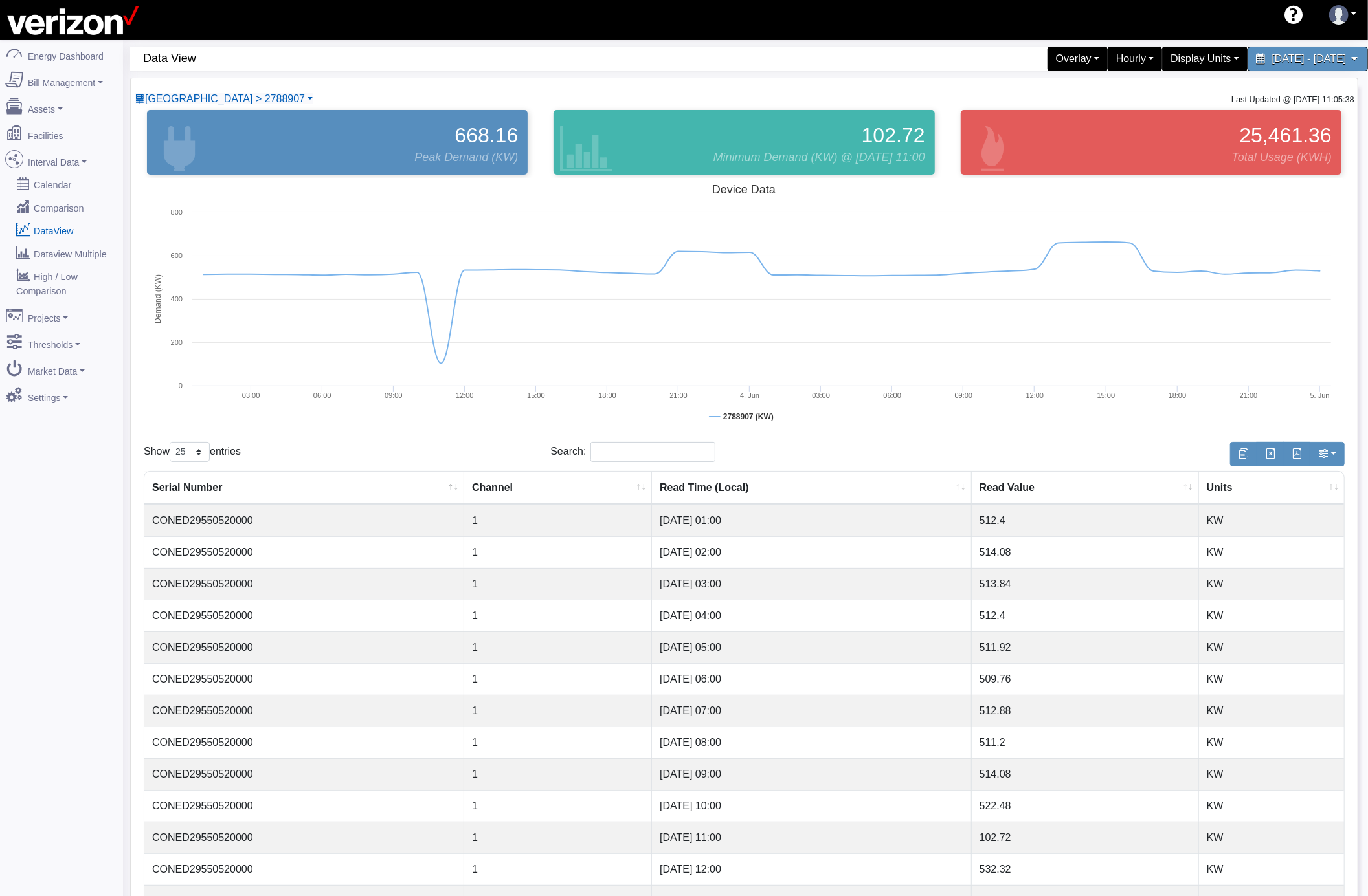
click at [237, 414] on rect at bounding box center [743, 307] width 1200 height 259
click at [245, 101] on link "[GEOGRAPHIC_DATA] > 2788907" at bounding box center [223, 99] width 178 height 11
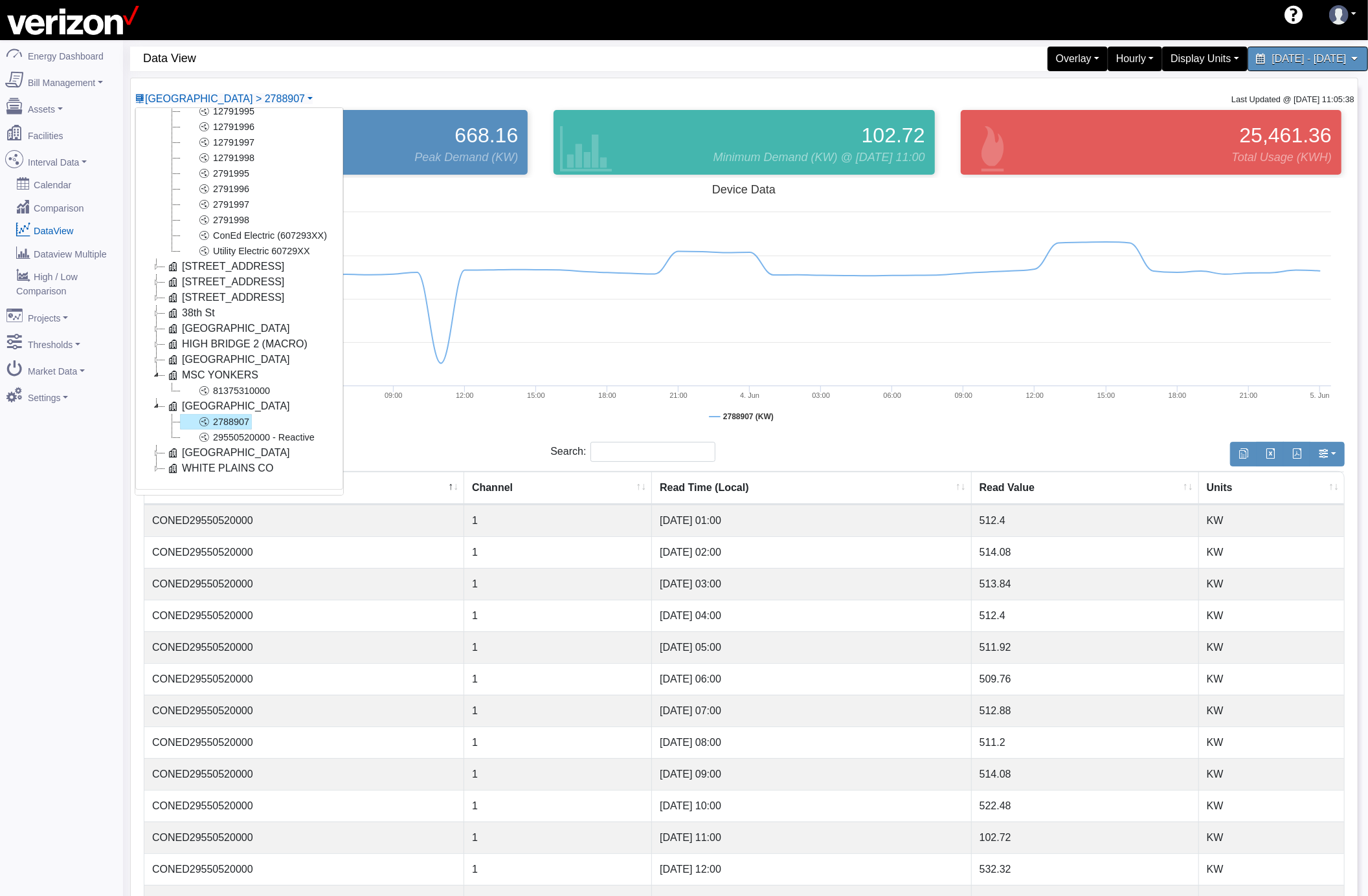
click at [154, 461] on icon at bounding box center [156, 469] width 16 height 16
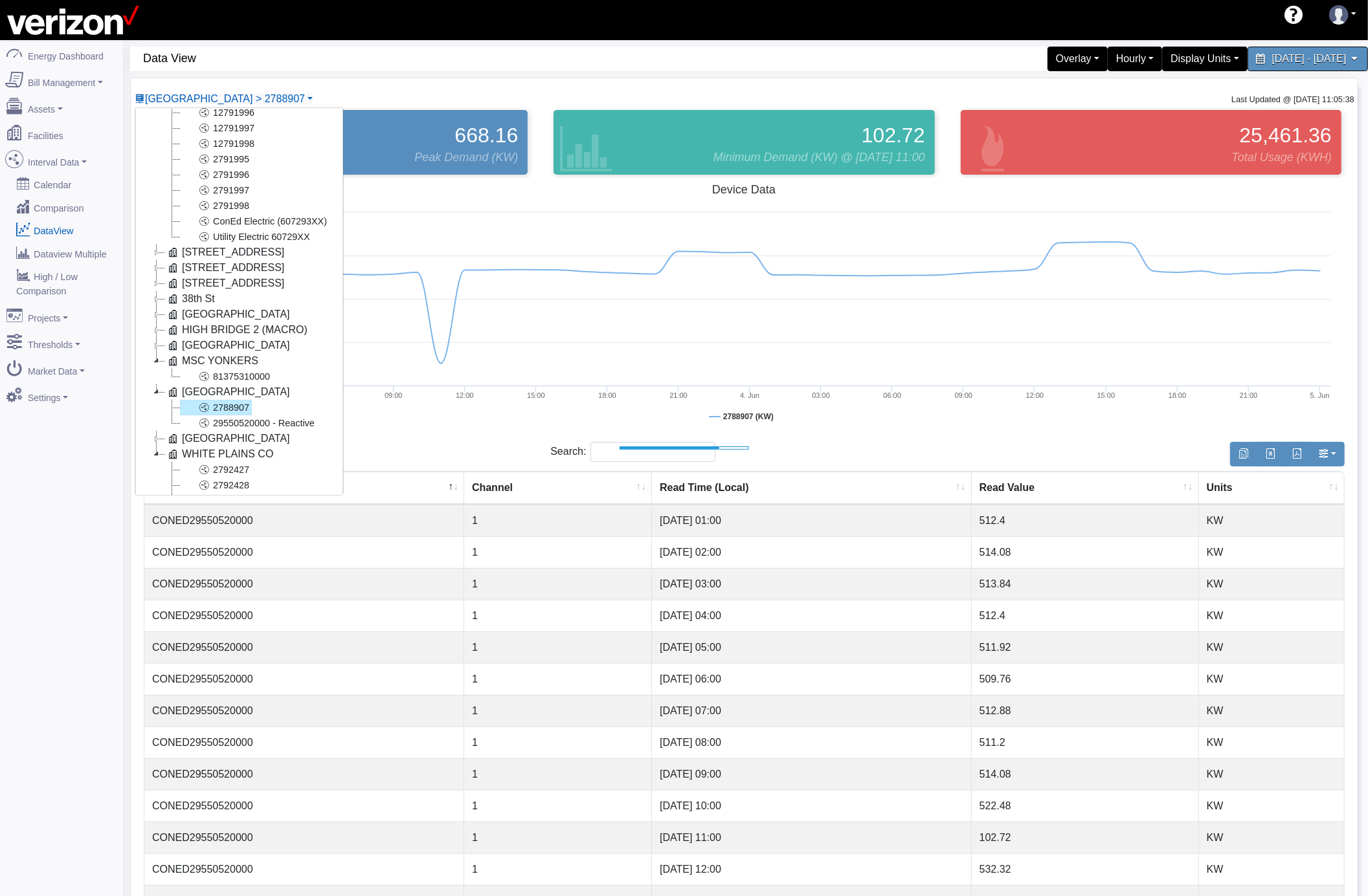
scroll to position [186, 0]
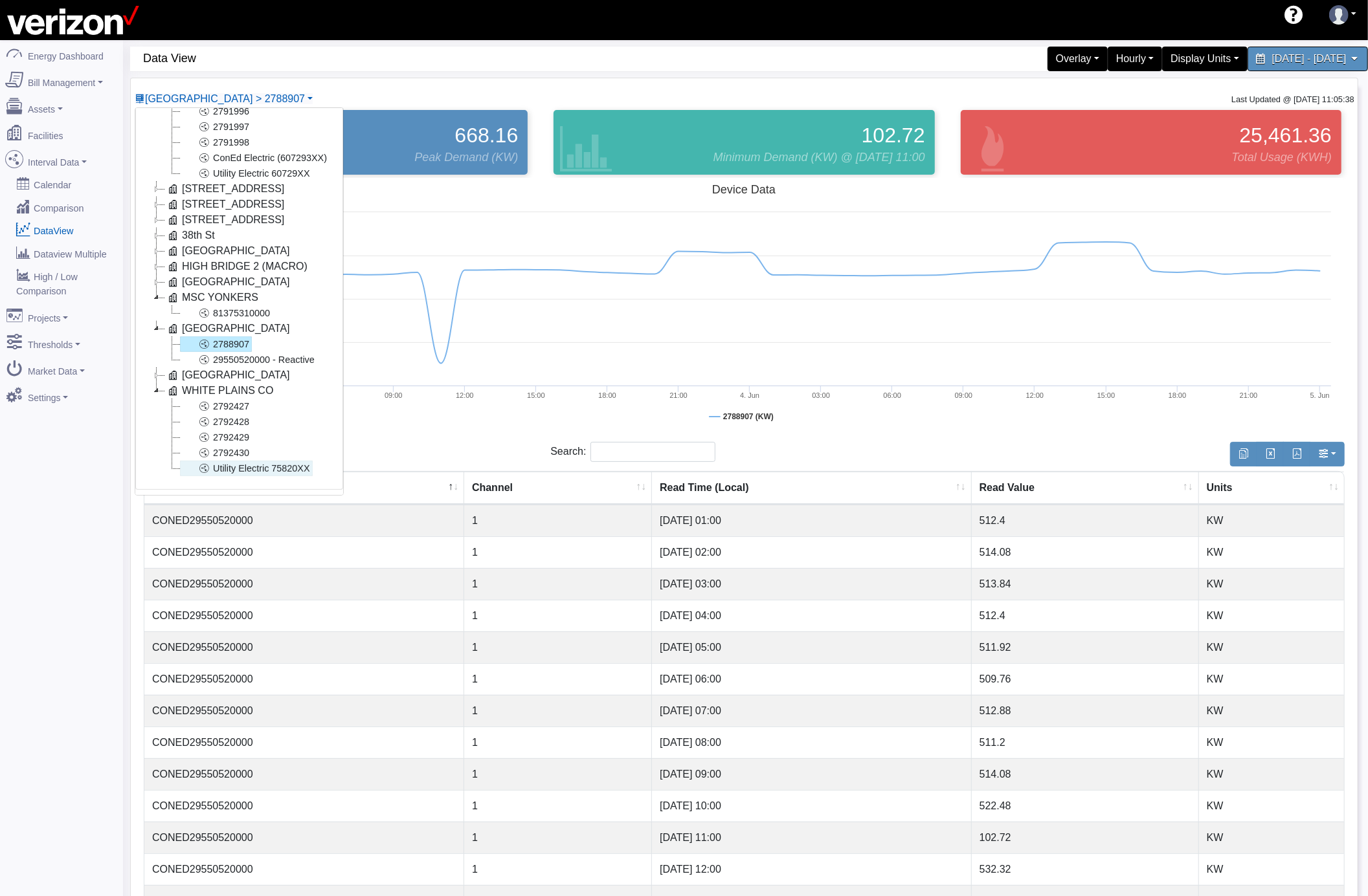
click at [265, 461] on link "Utility Electric 75820XX" at bounding box center [246, 469] width 133 height 16
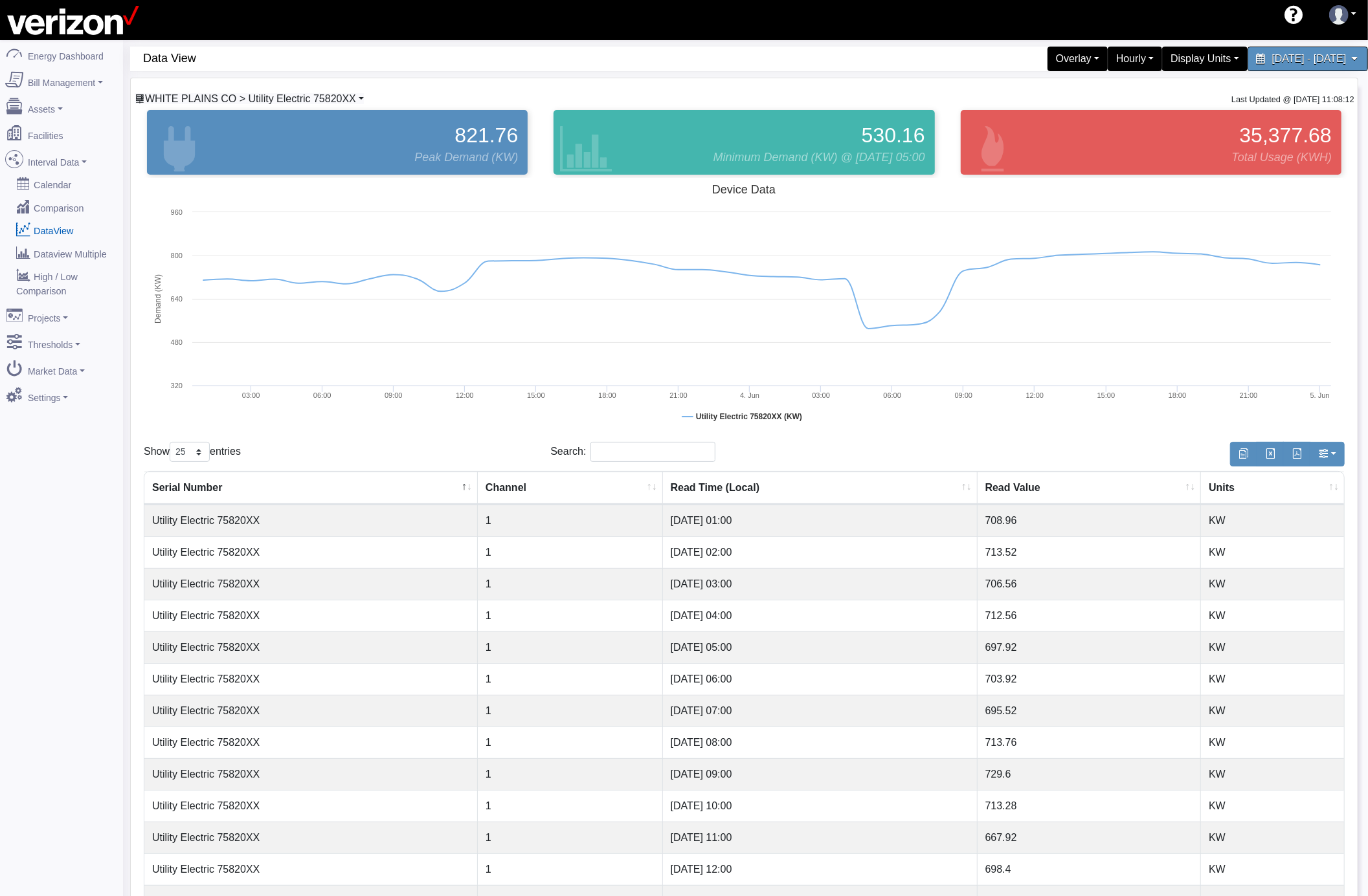
click at [355, 99] on link "WHITE PLAINS CO > Utility Electric 75820XX" at bounding box center [249, 99] width 229 height 11
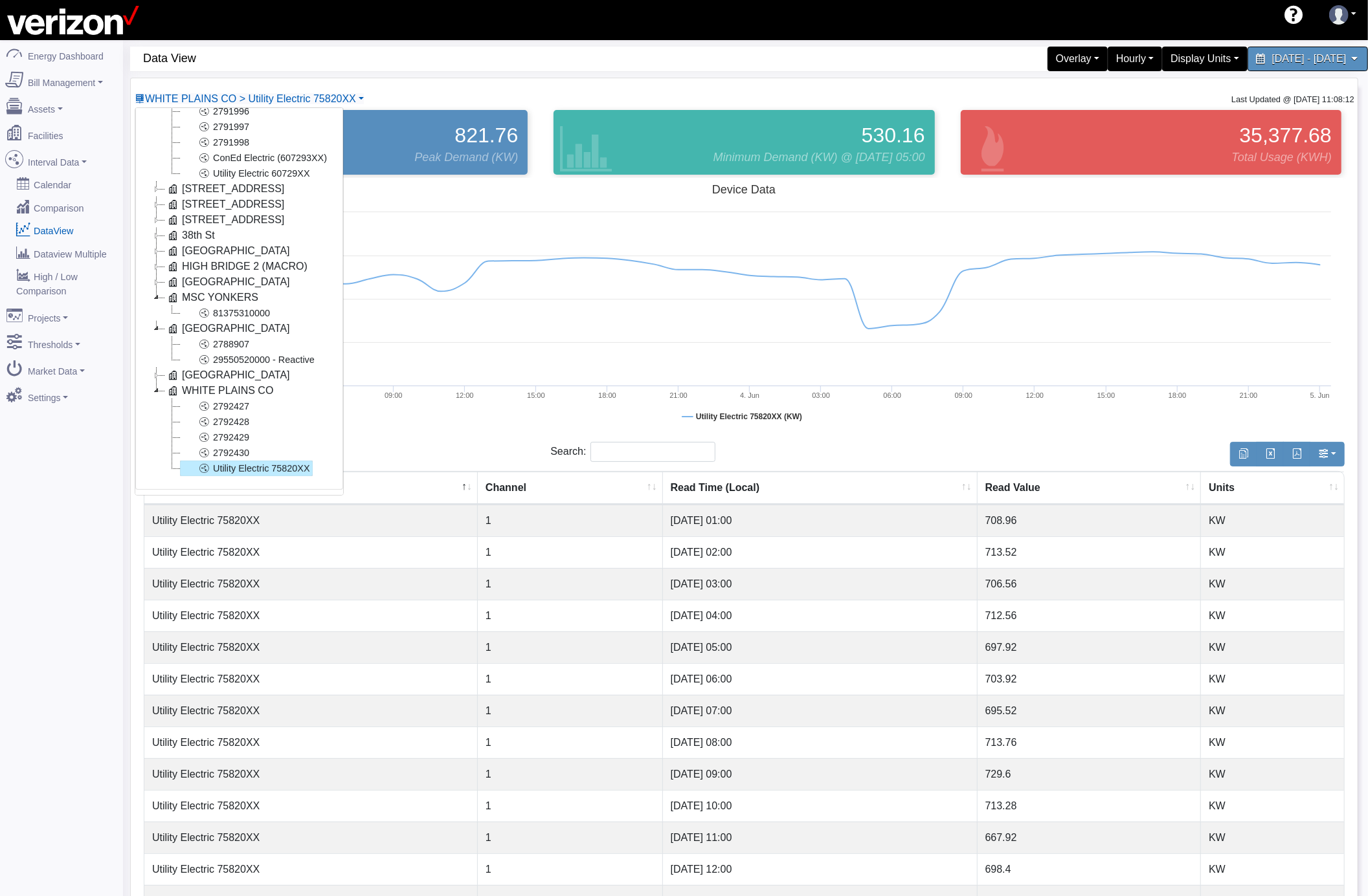
click at [418, 446] on div "Show 10 25 50 100 entries" at bounding box center [337, 455] width 387 height 25
